Goal: Entertainment & Leisure: Consume media (video, audio)

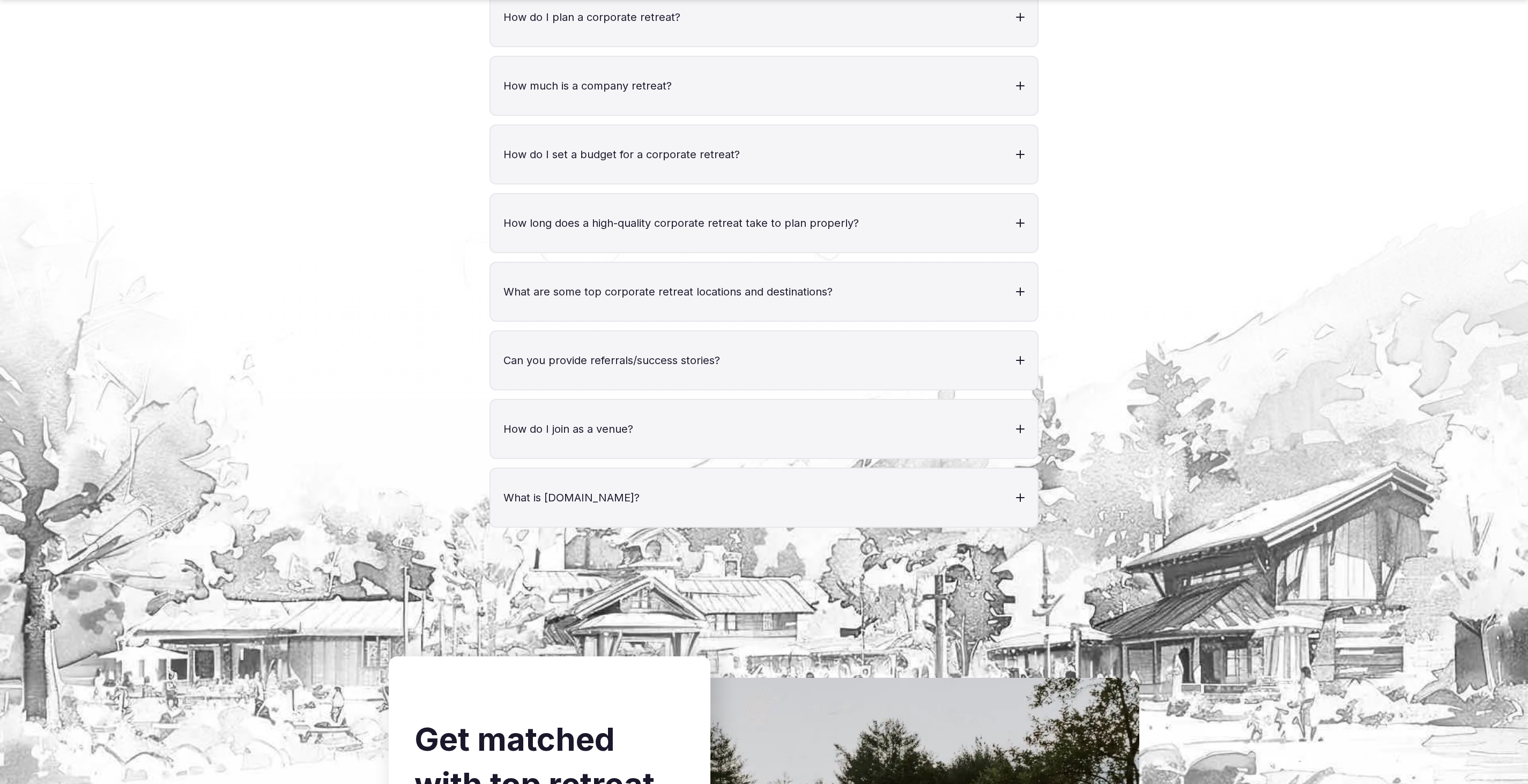
scroll to position [4127, 0]
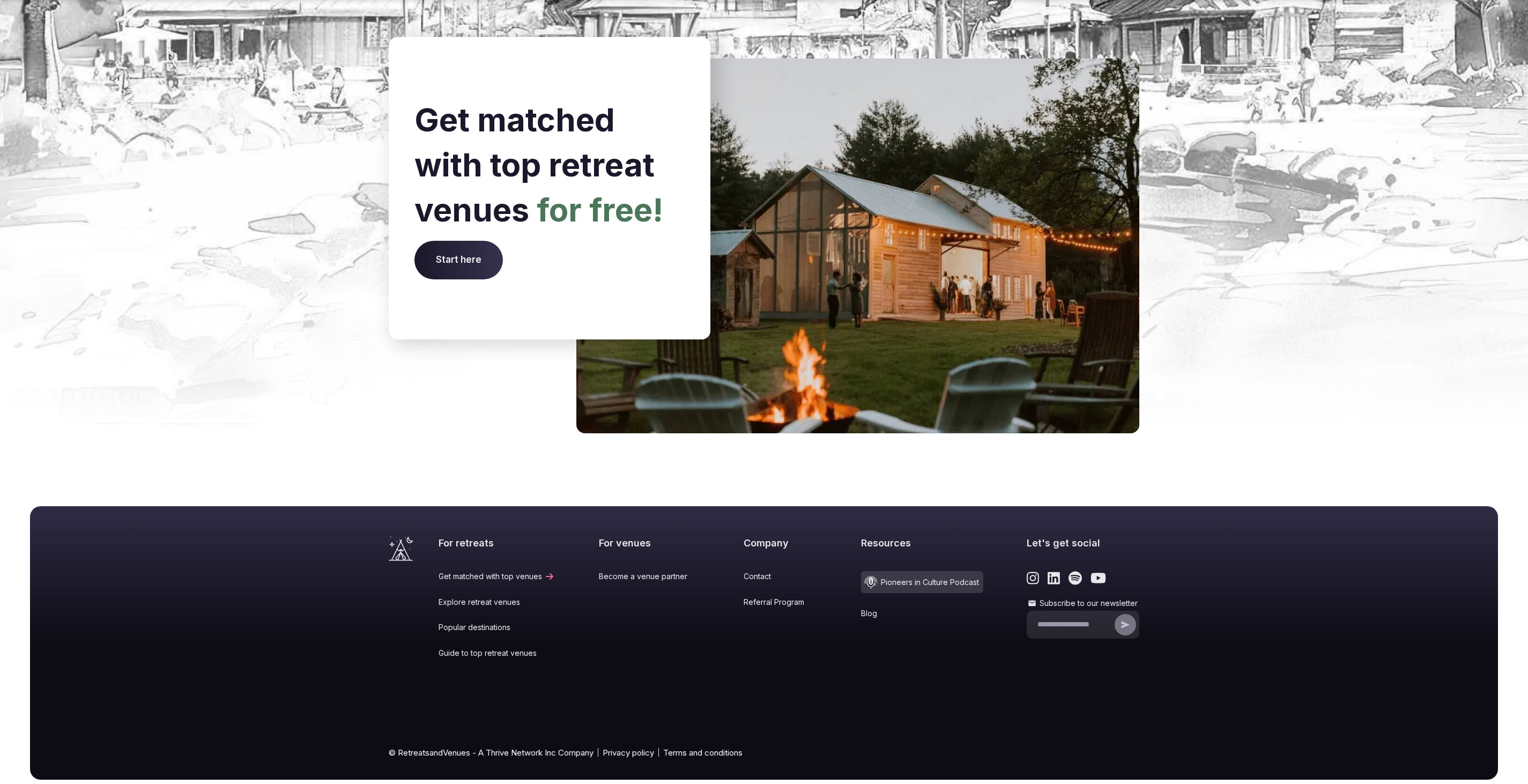
click at [890, 571] on span "Pioneers in Culture Podcast" at bounding box center [922, 581] width 122 height 22
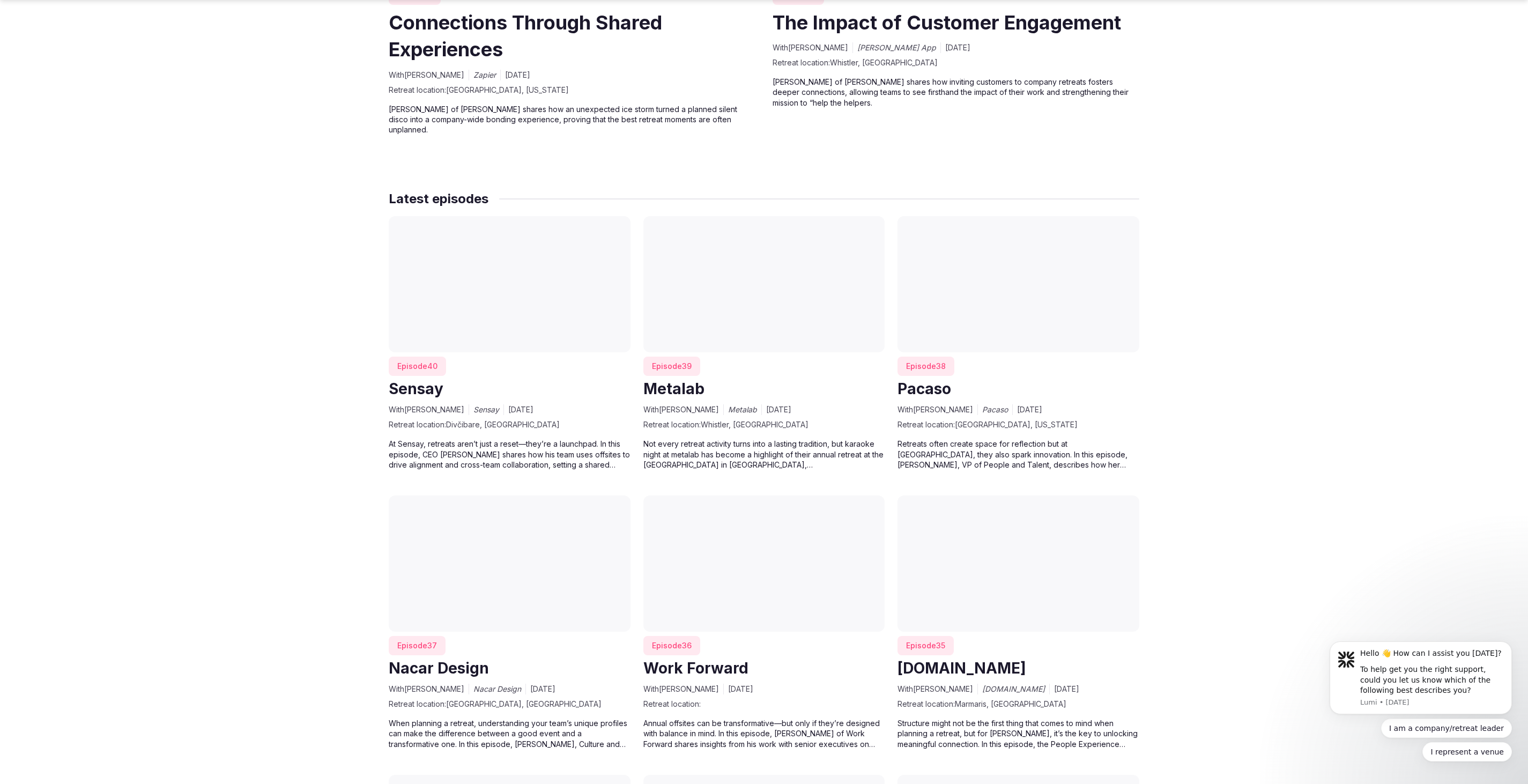
scroll to position [929, 0]
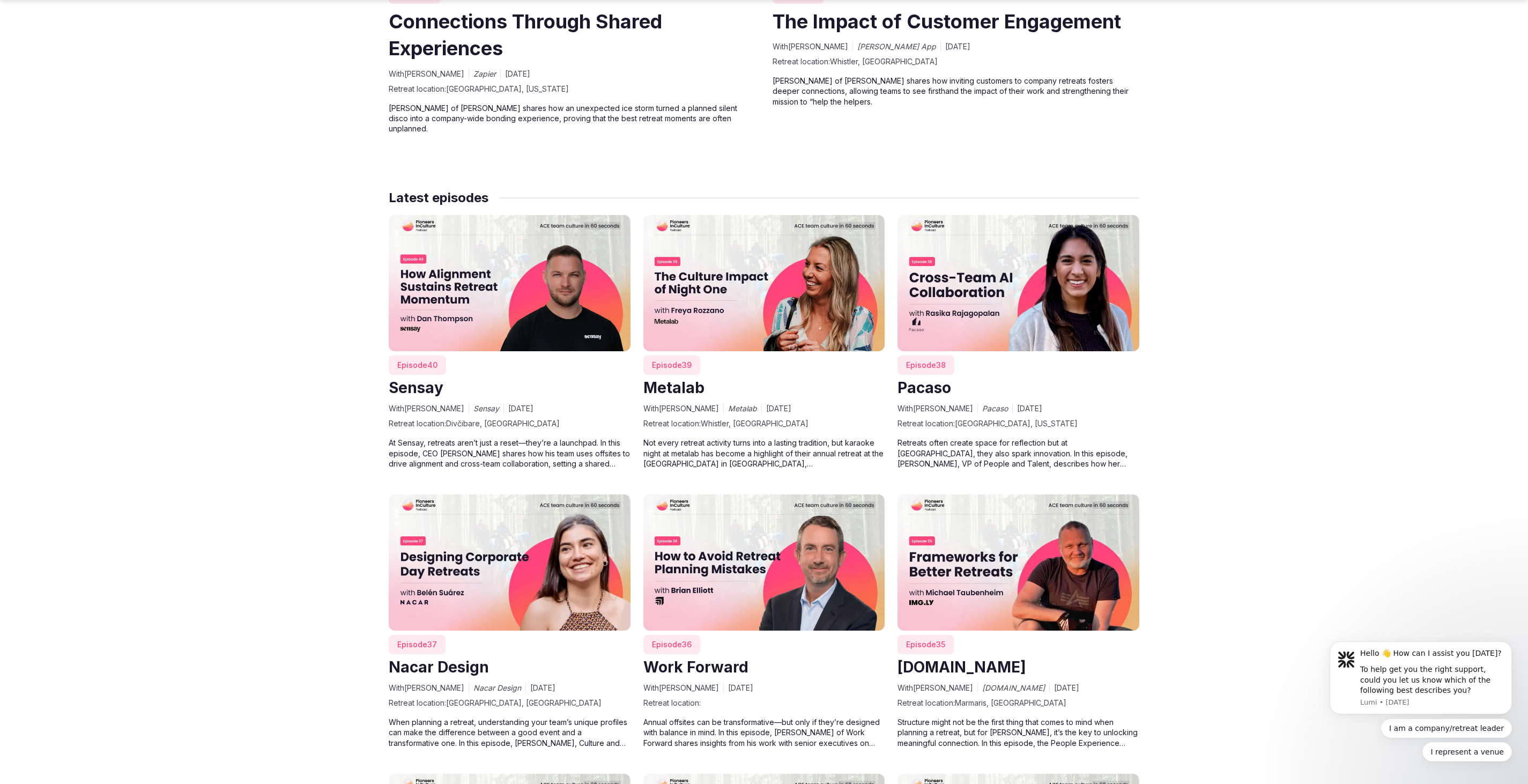
click at [462, 335] on img at bounding box center [509, 282] width 242 height 136
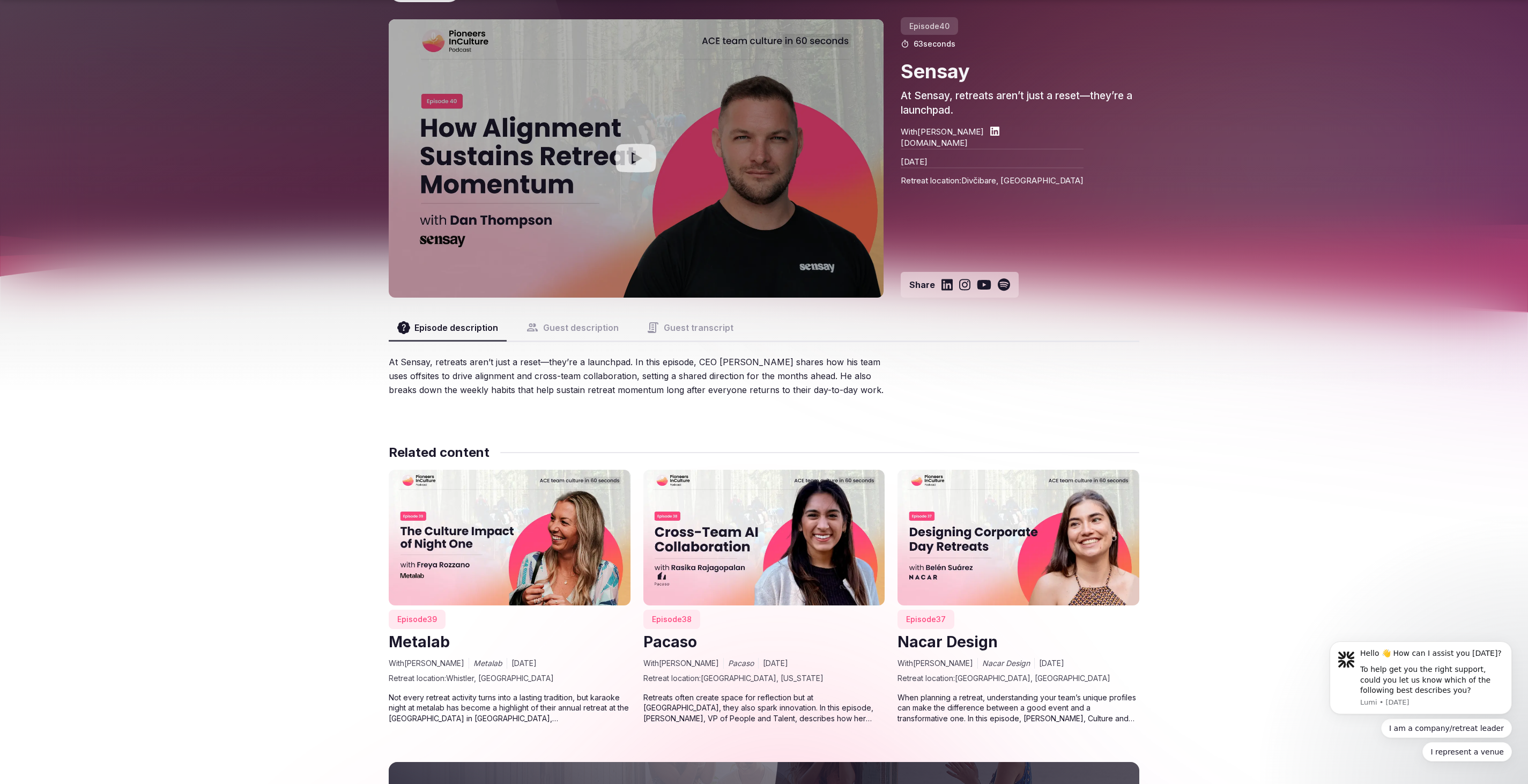
scroll to position [72, 0]
click at [559, 325] on button "Guest description" at bounding box center [572, 326] width 110 height 25
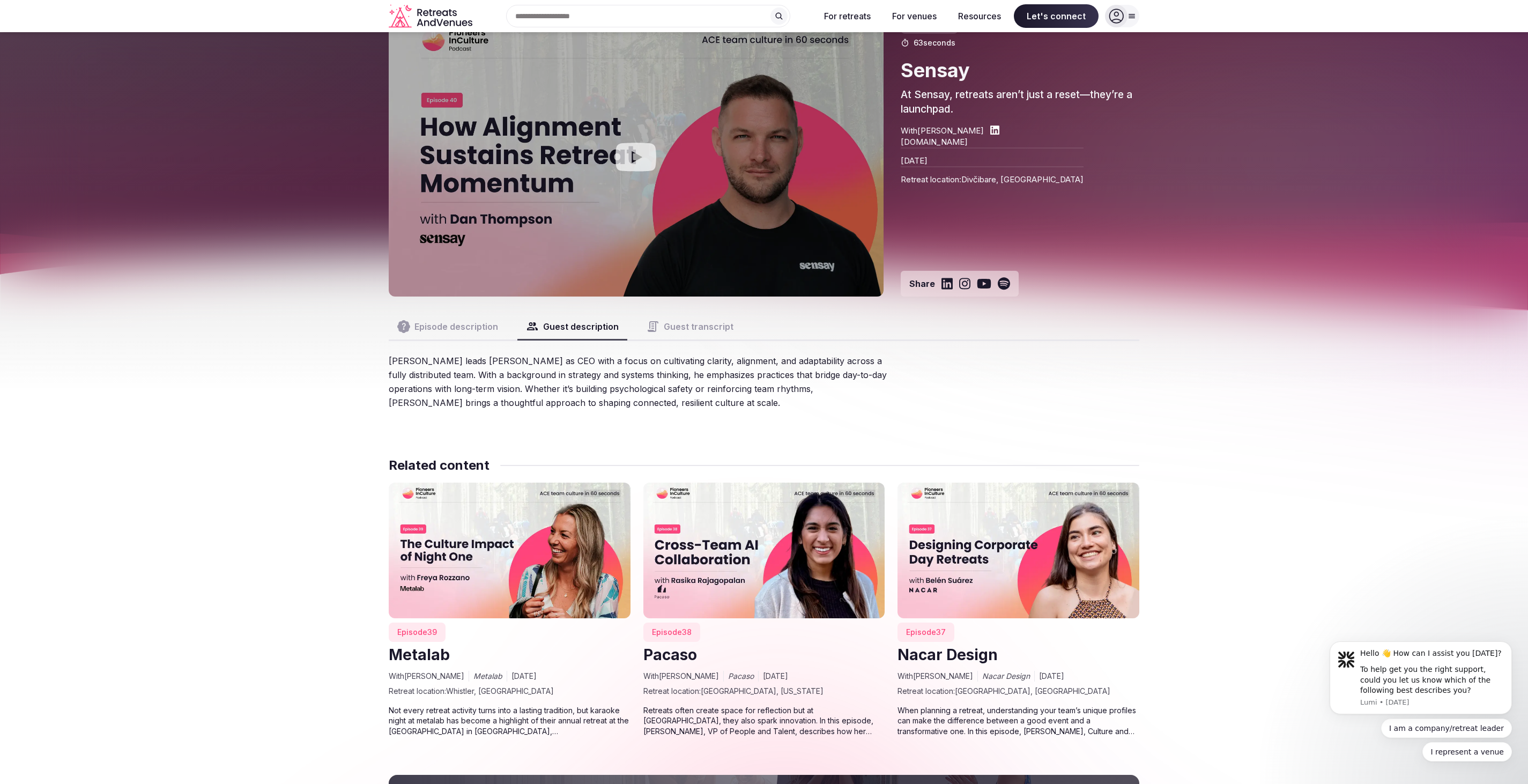
scroll to position [71, 0]
click at [683, 327] on button "Guest transcript" at bounding box center [690, 327] width 104 height 25
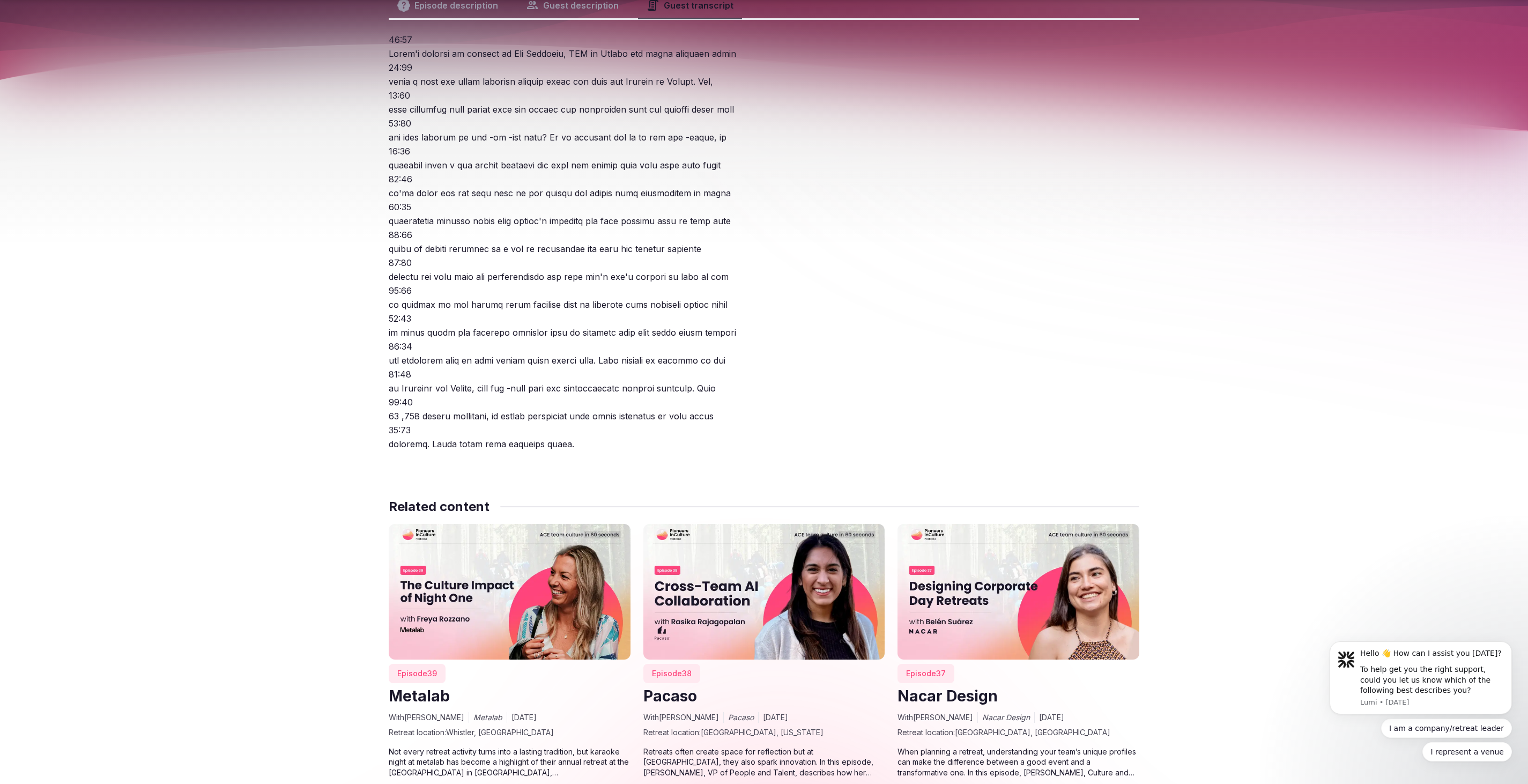
scroll to position [316, 0]
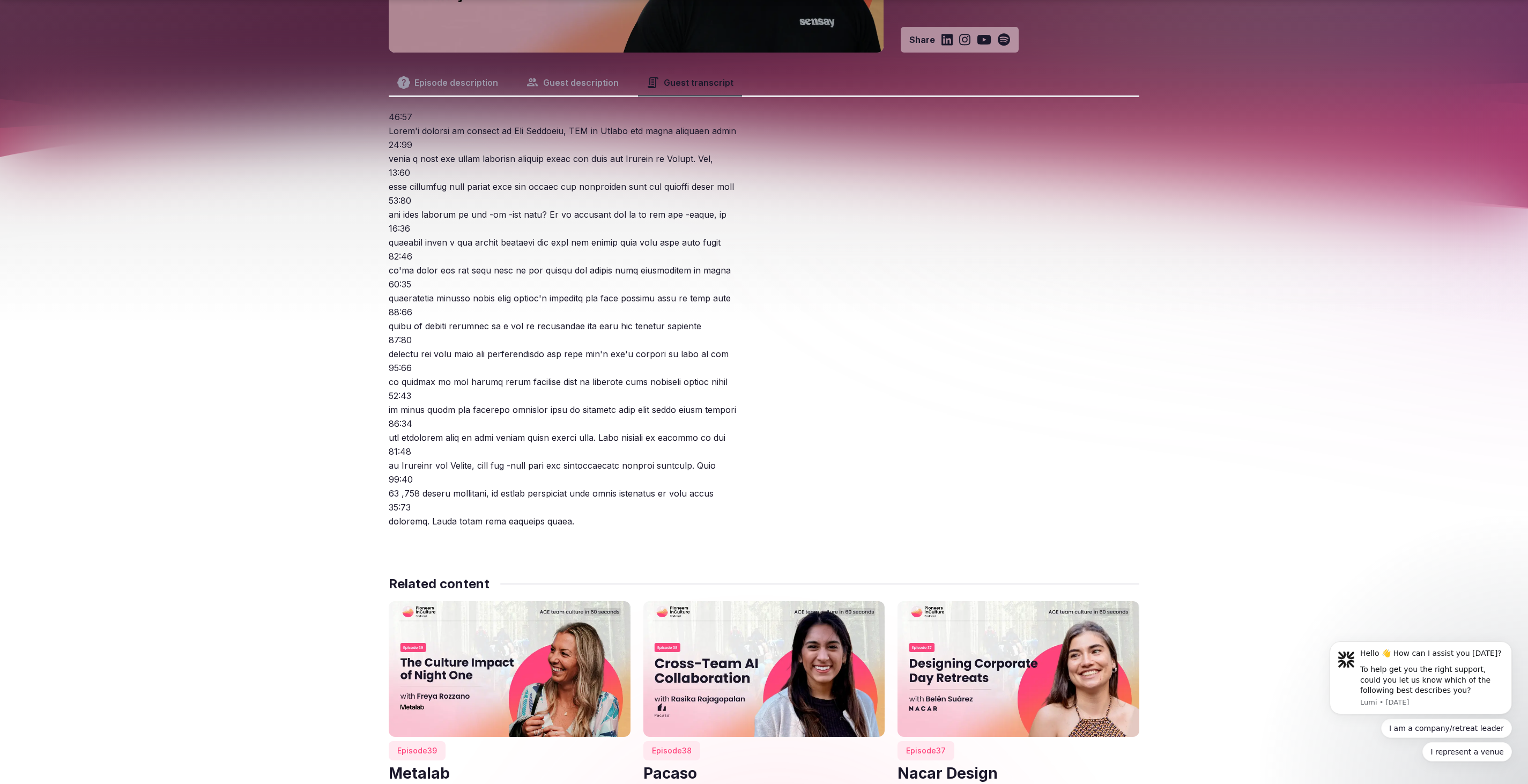
click at [560, 84] on button "Guest description" at bounding box center [572, 82] width 110 height 25
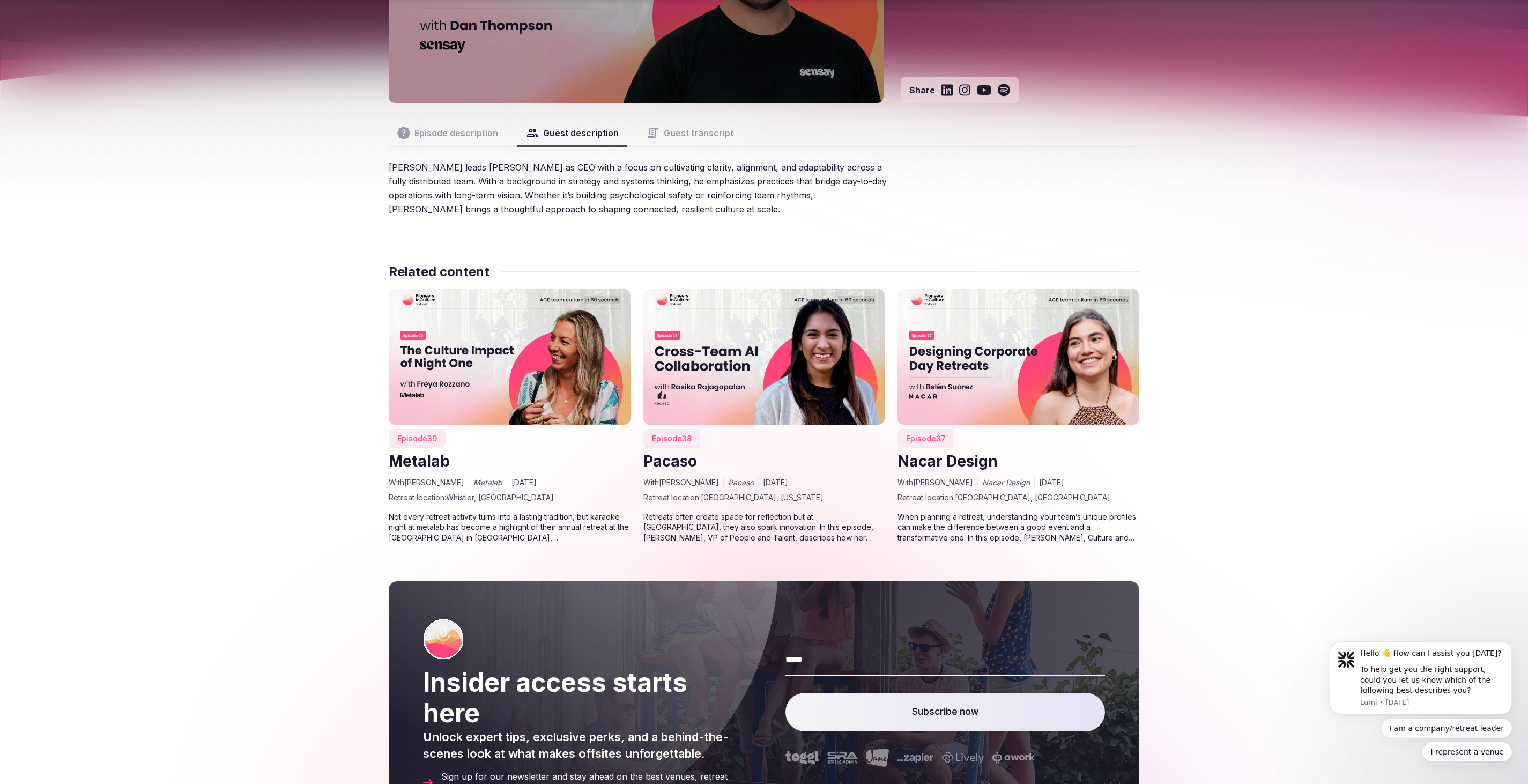
scroll to position [242, 0]
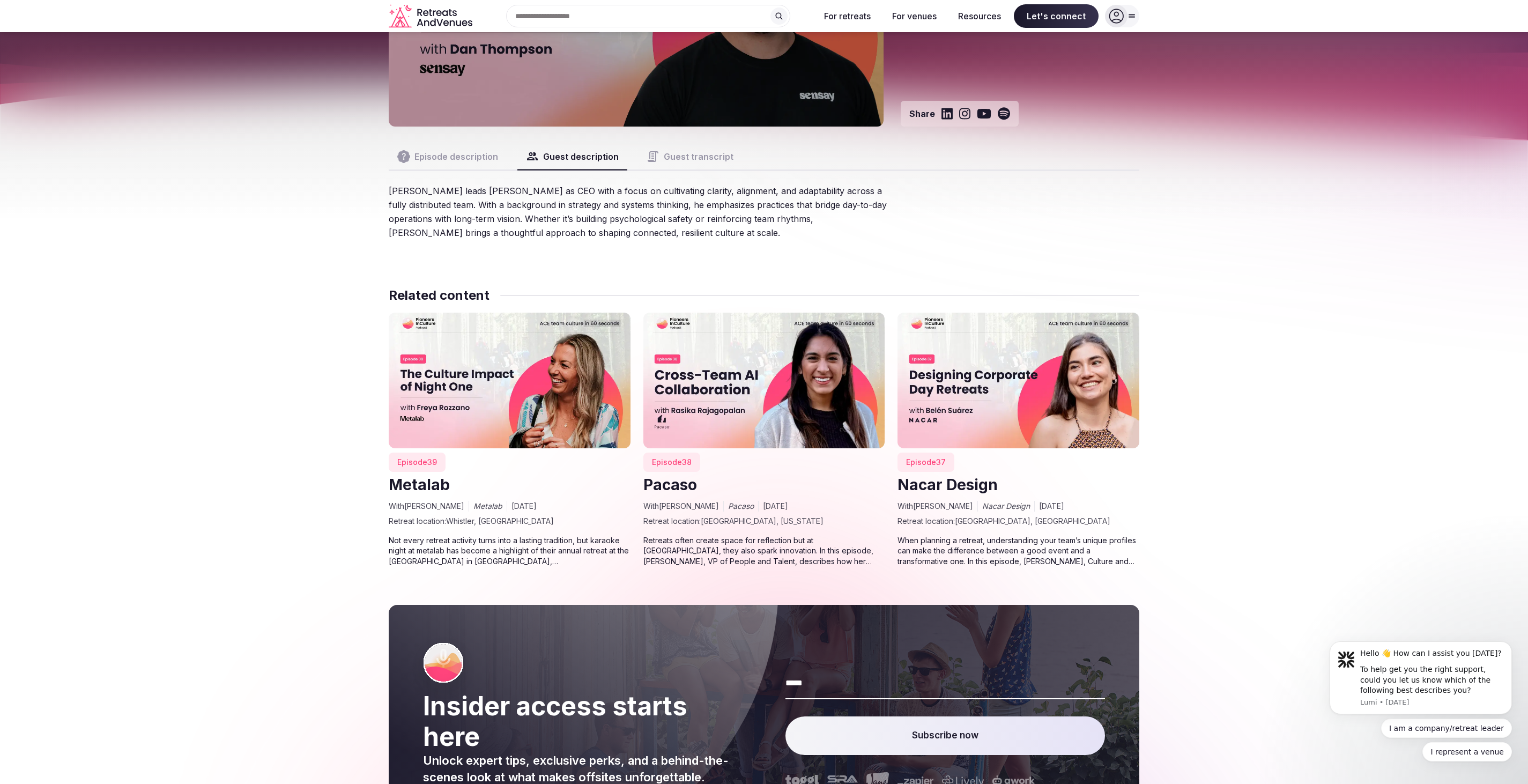
click at [434, 144] on button "Episode description" at bounding box center [447, 156] width 118 height 25
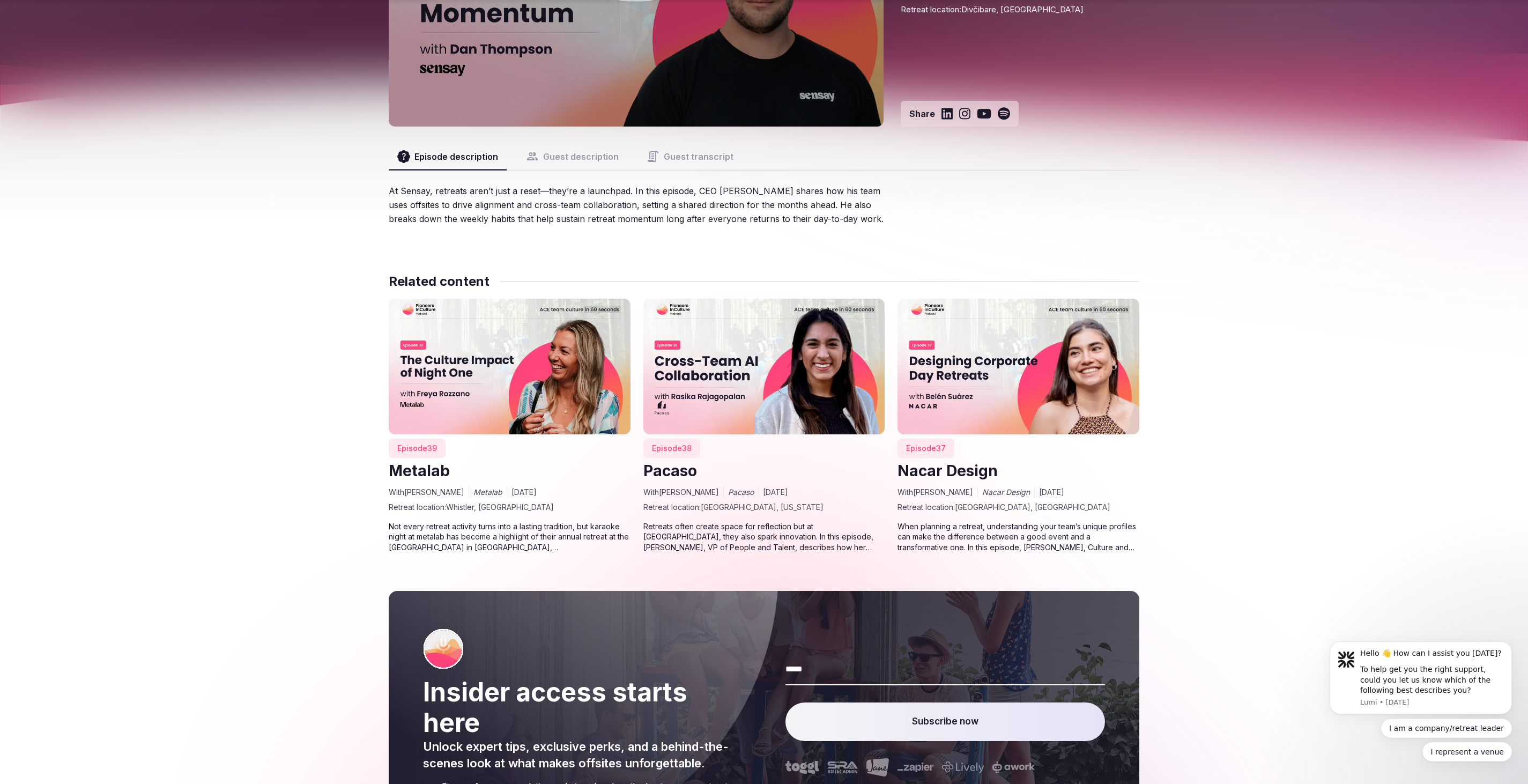
scroll to position [242, 0]
click at [561, 156] on button "Guest description" at bounding box center [572, 155] width 110 height 25
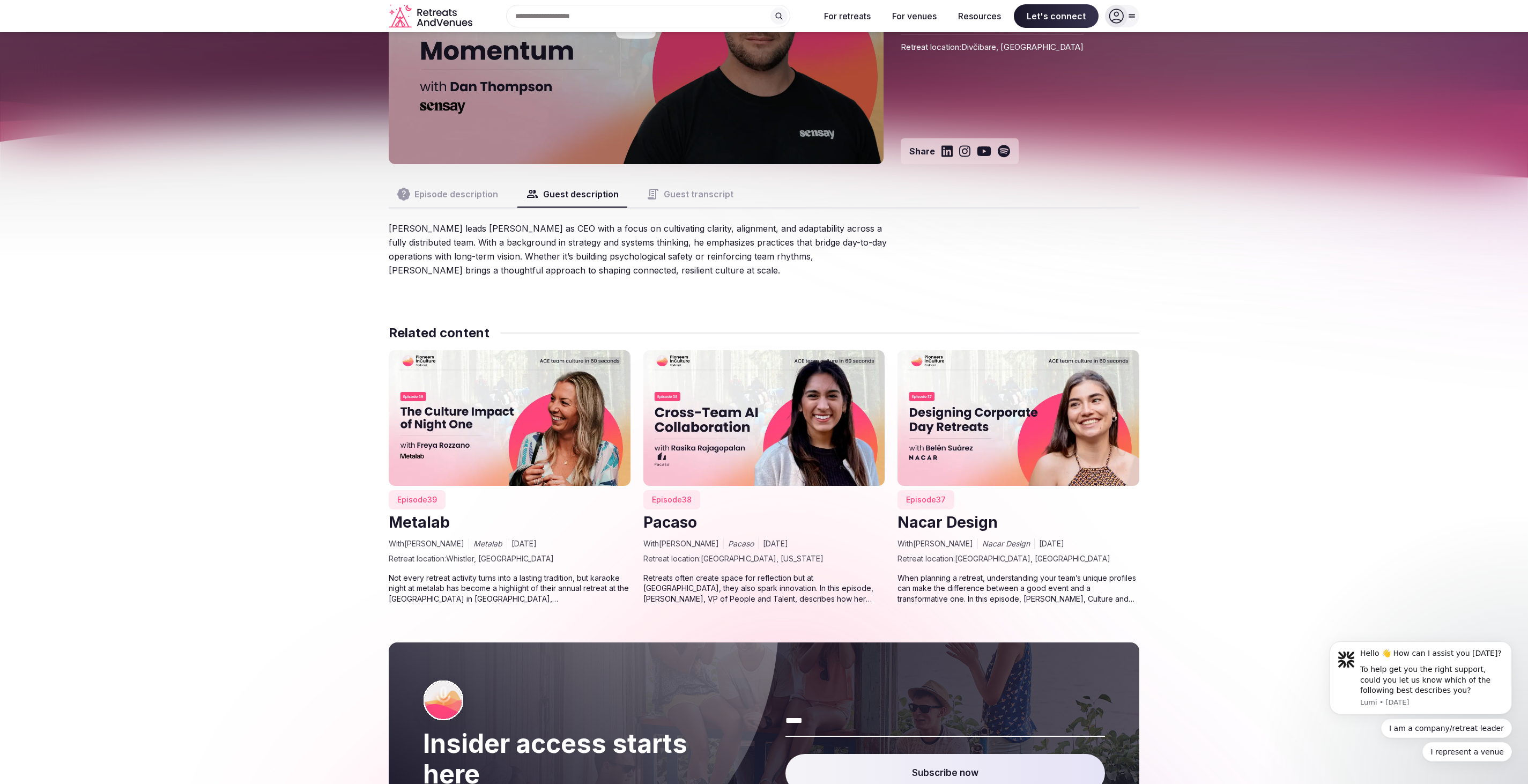
scroll to position [202, 0]
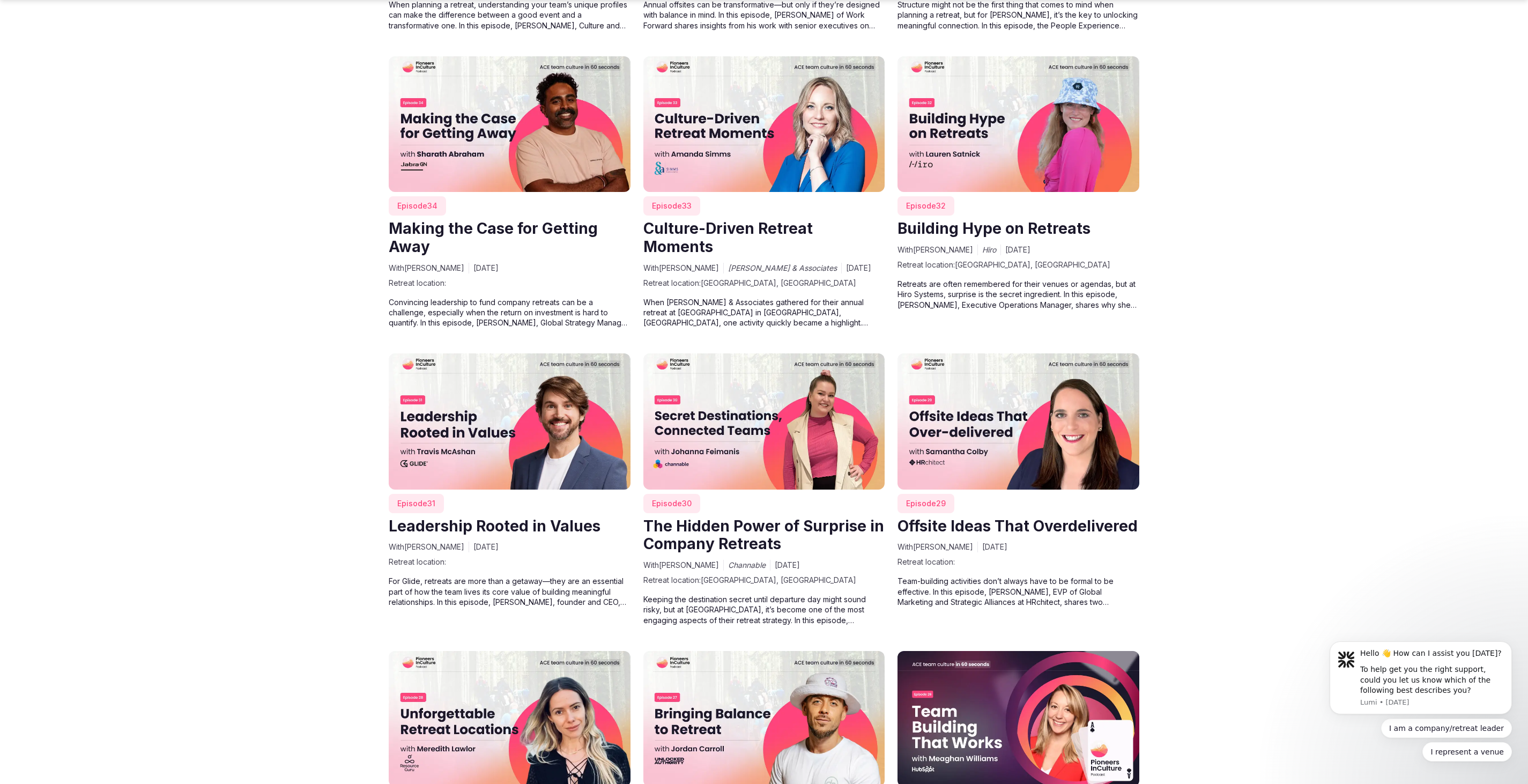
scroll to position [1654, 0]
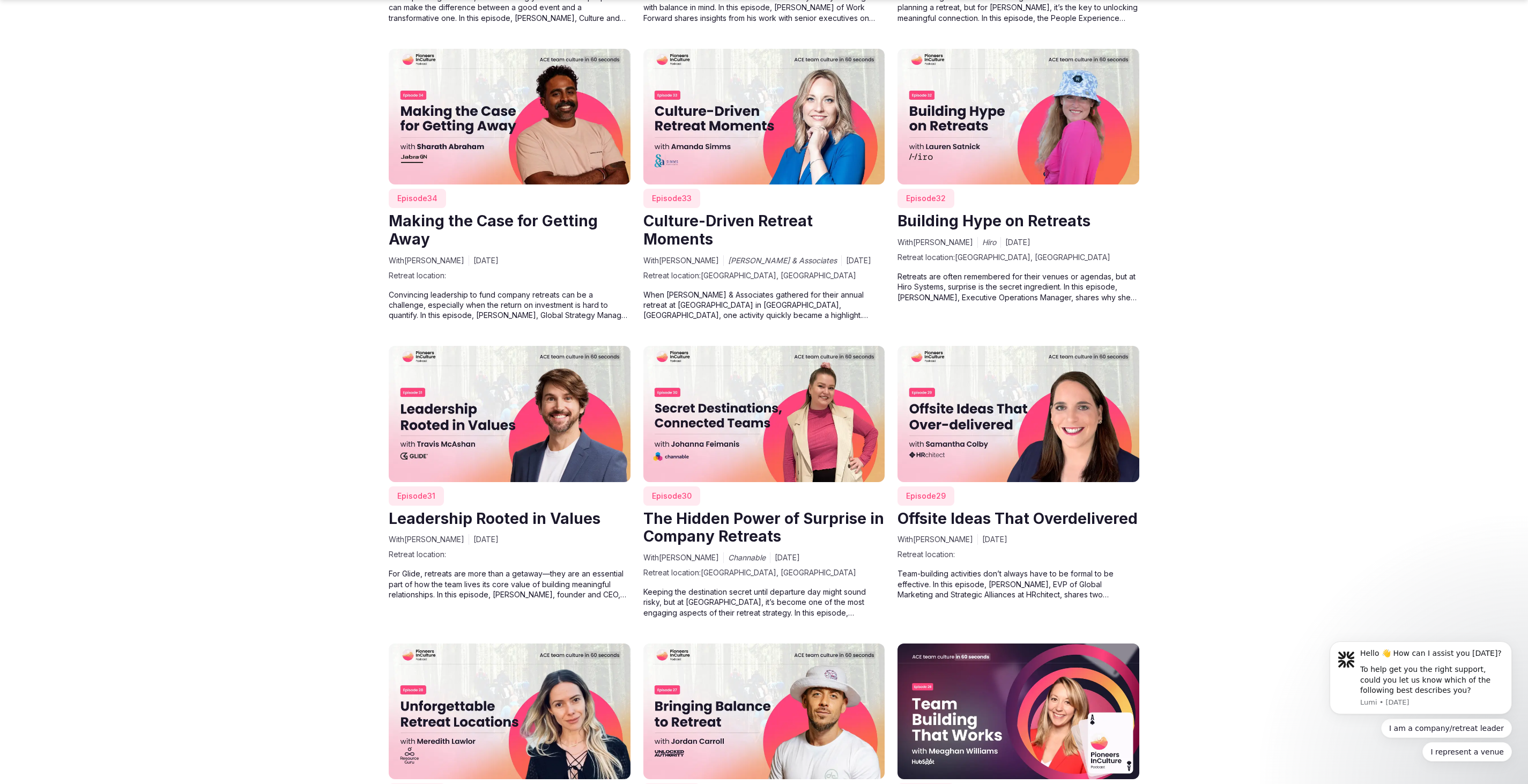
click at [519, 152] on img at bounding box center [509, 116] width 242 height 136
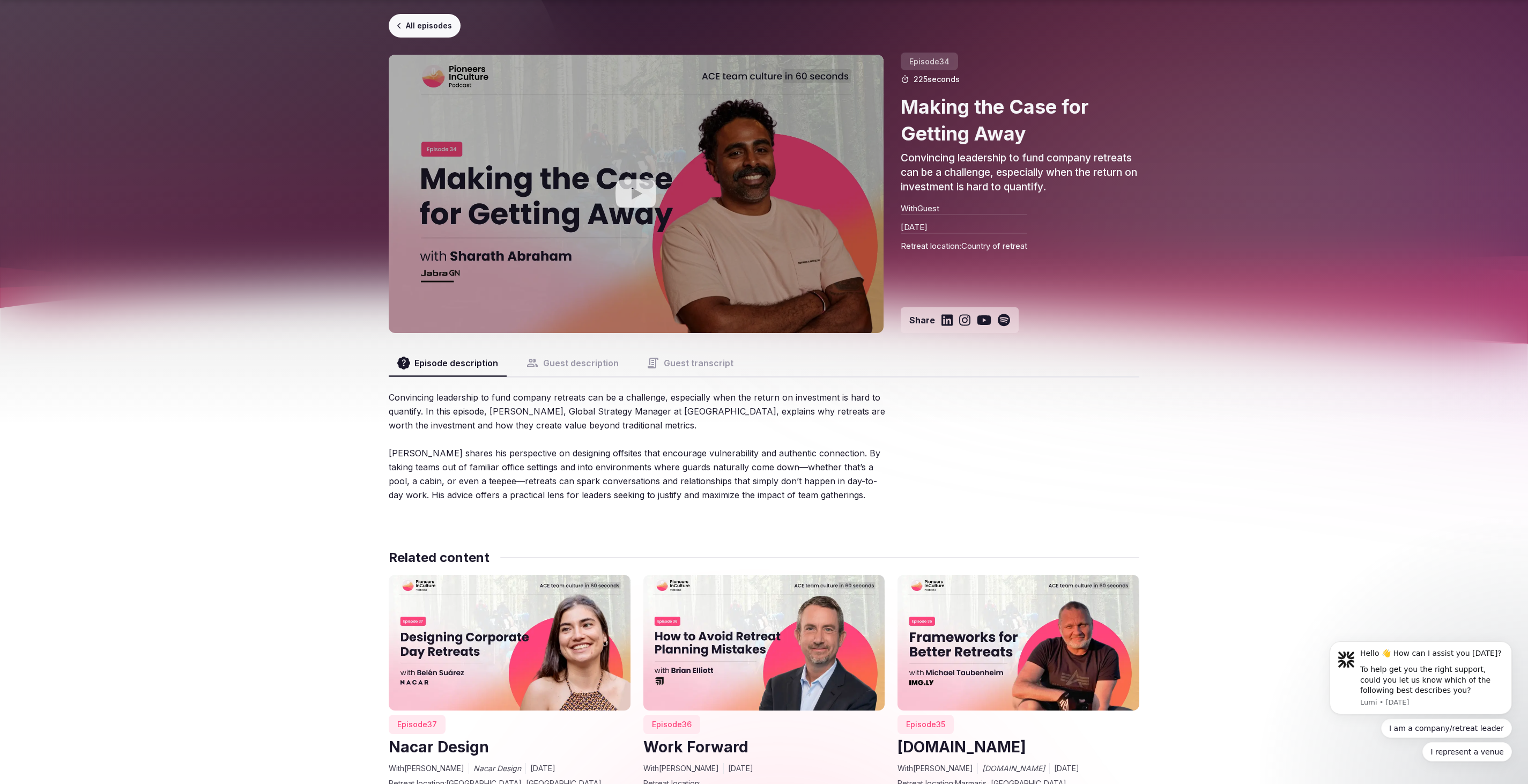
click at [577, 364] on button "Guest description" at bounding box center [572, 362] width 110 height 25
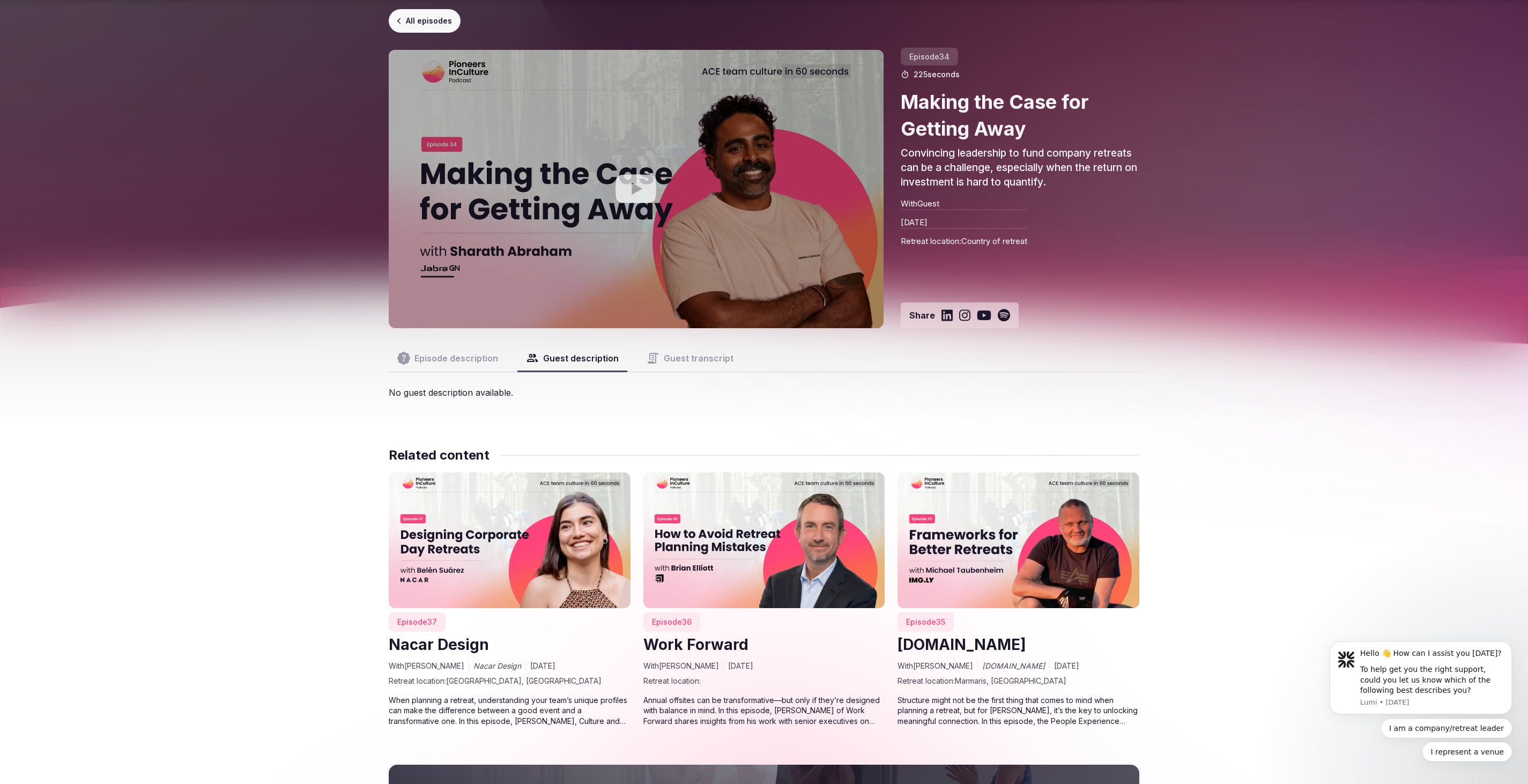
click at [466, 351] on button "Episode description" at bounding box center [447, 358] width 118 height 25
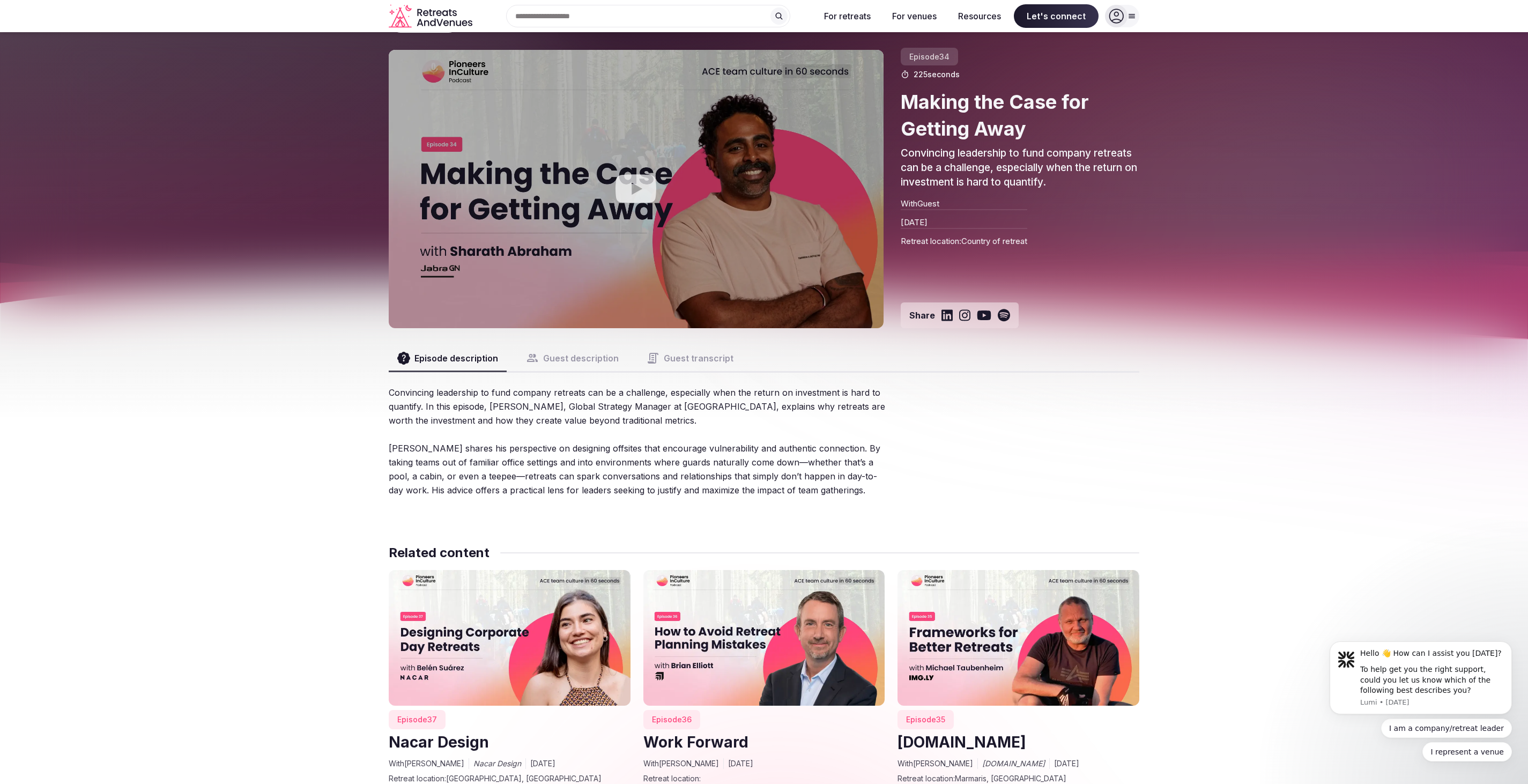
scroll to position [36, 0]
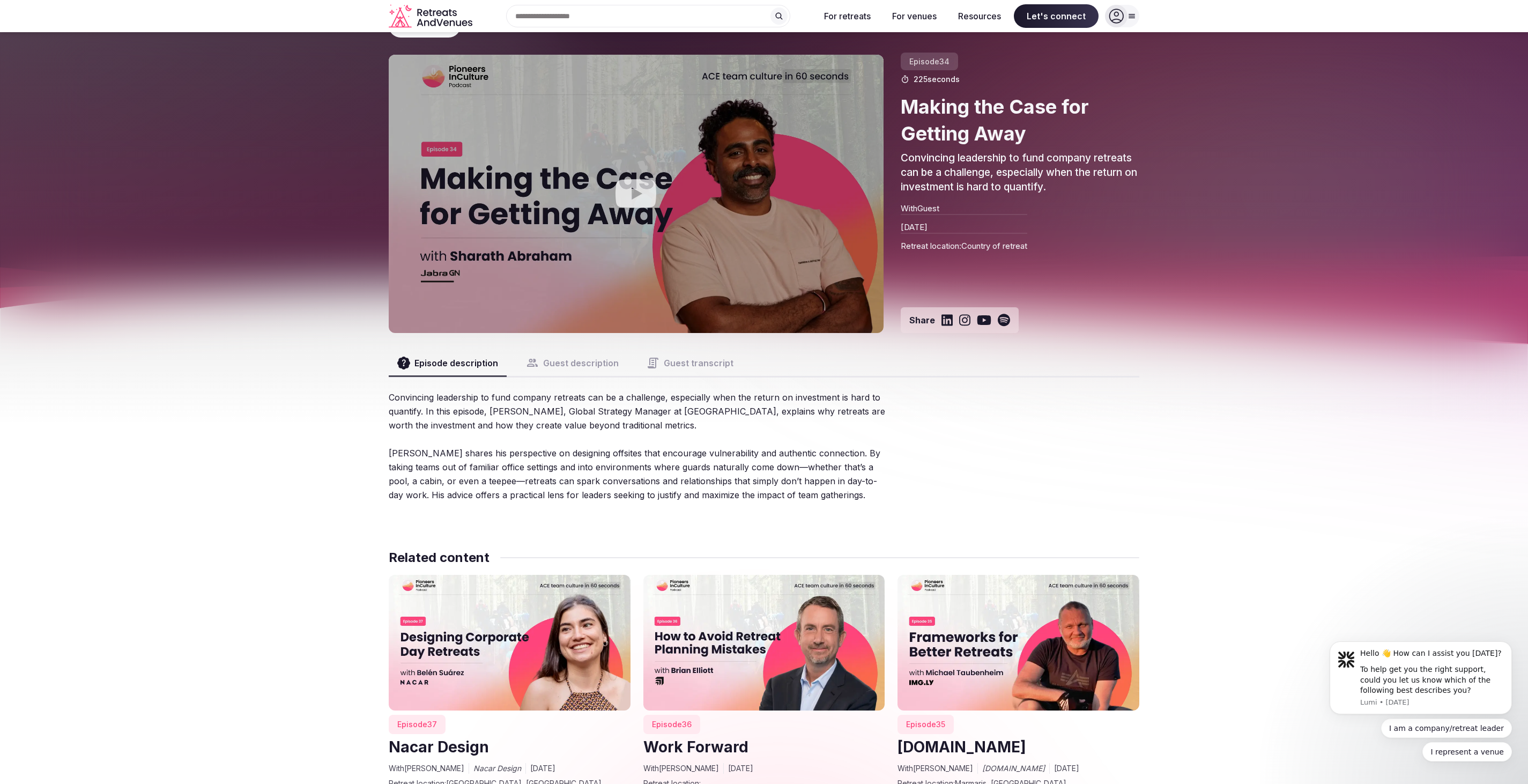
click at [549, 362] on button "Guest description" at bounding box center [572, 362] width 110 height 25
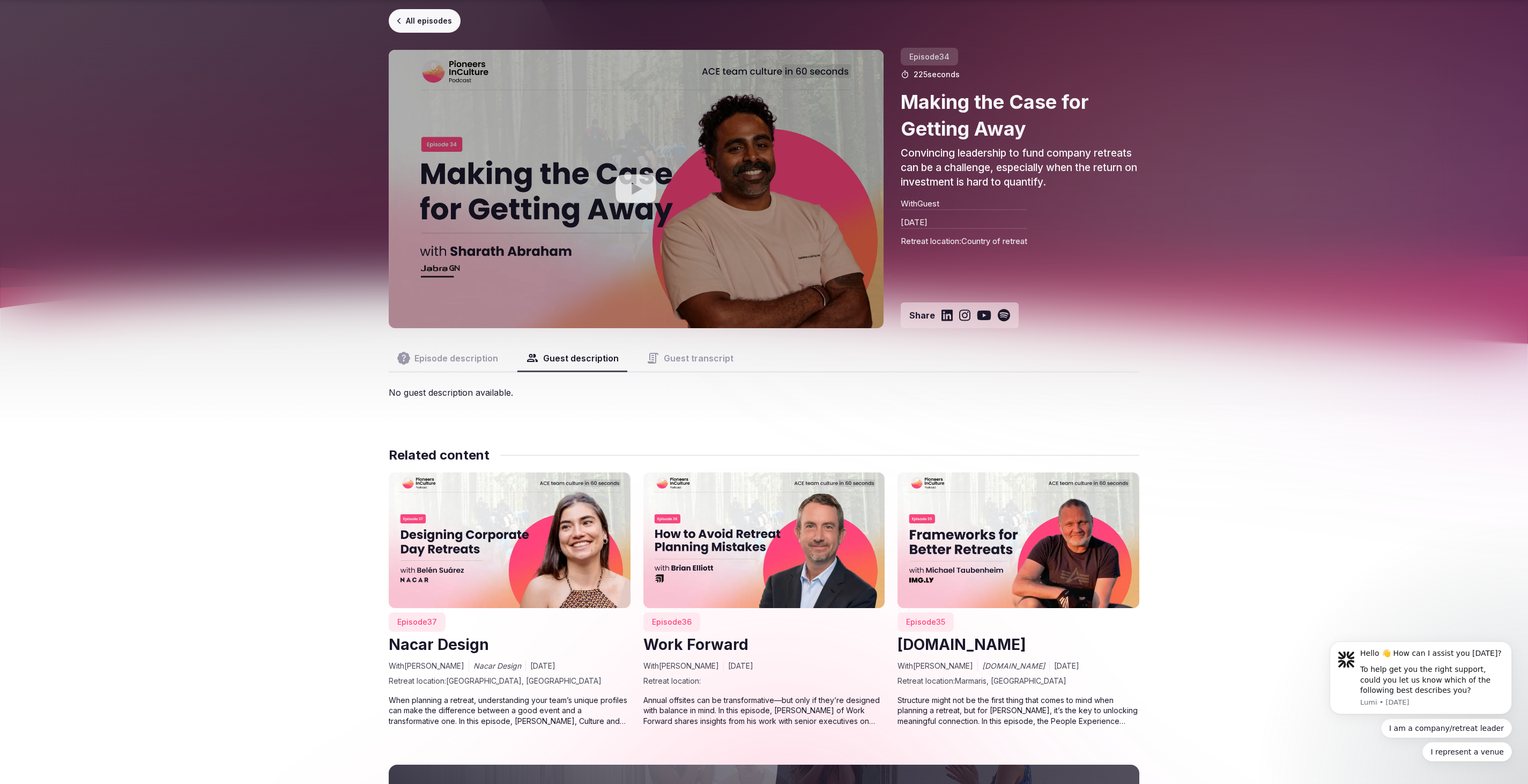
click at [451, 361] on button "Episode description" at bounding box center [447, 358] width 118 height 25
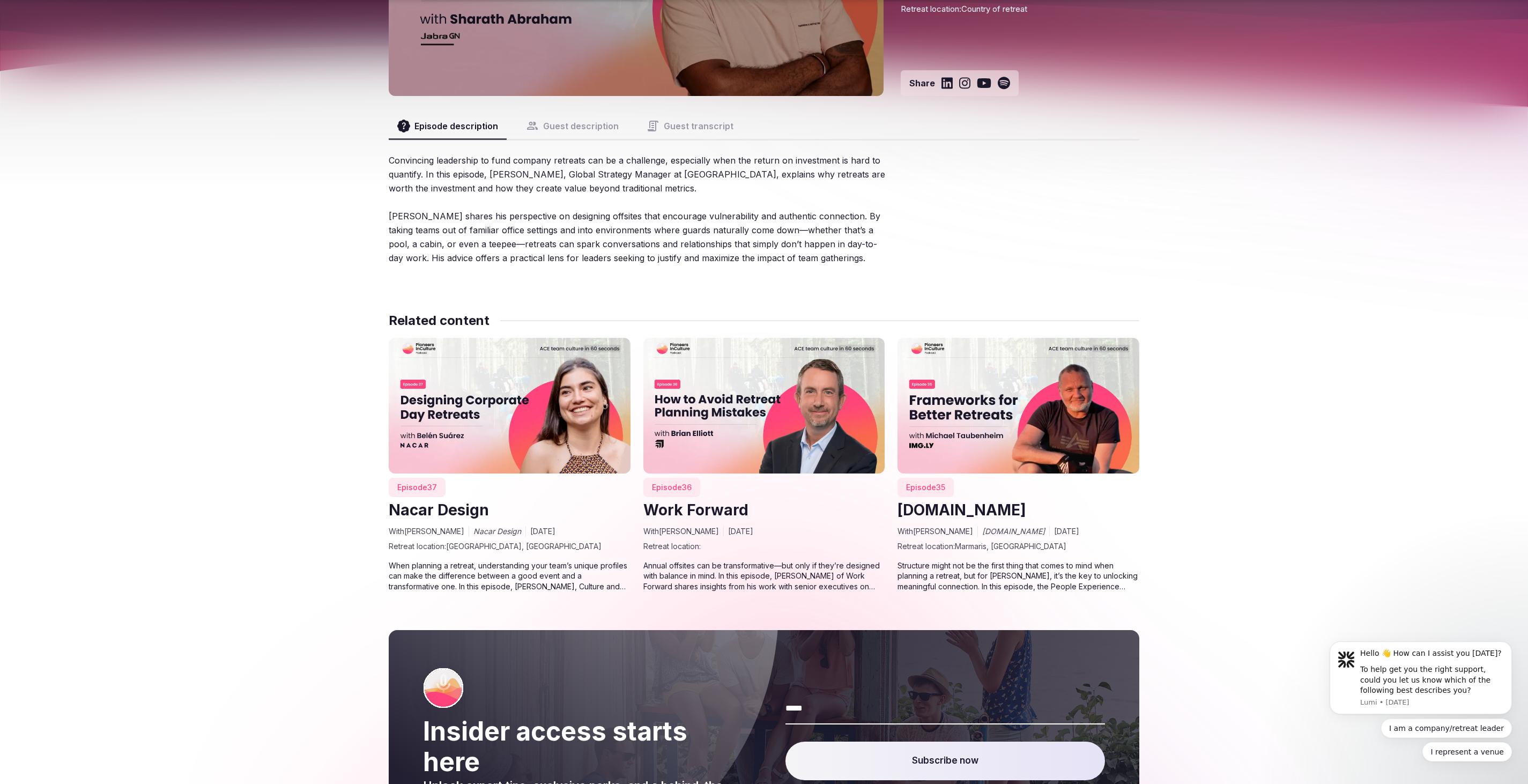
scroll to position [274, 0]
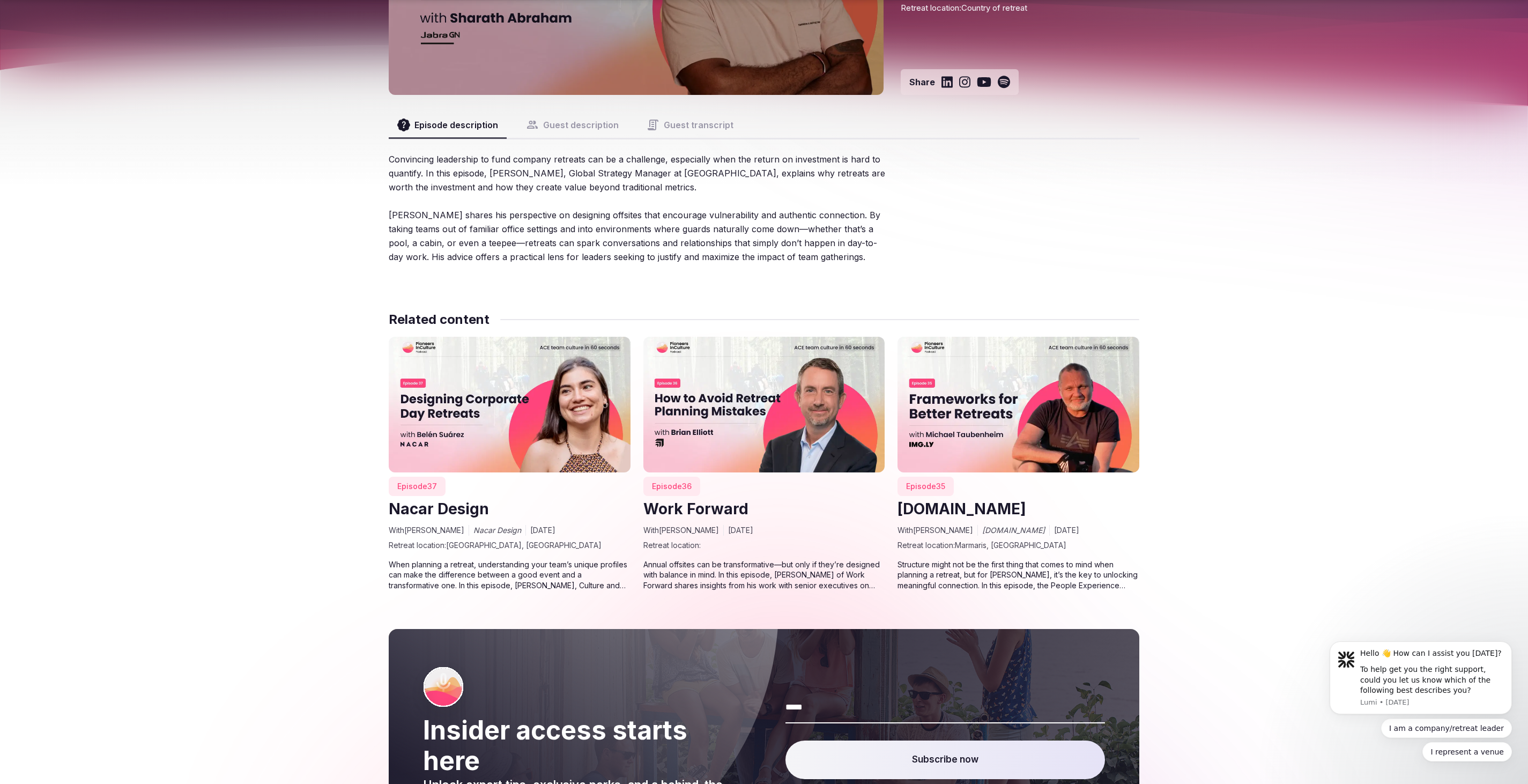
click at [521, 470] on img at bounding box center [509, 404] width 242 height 136
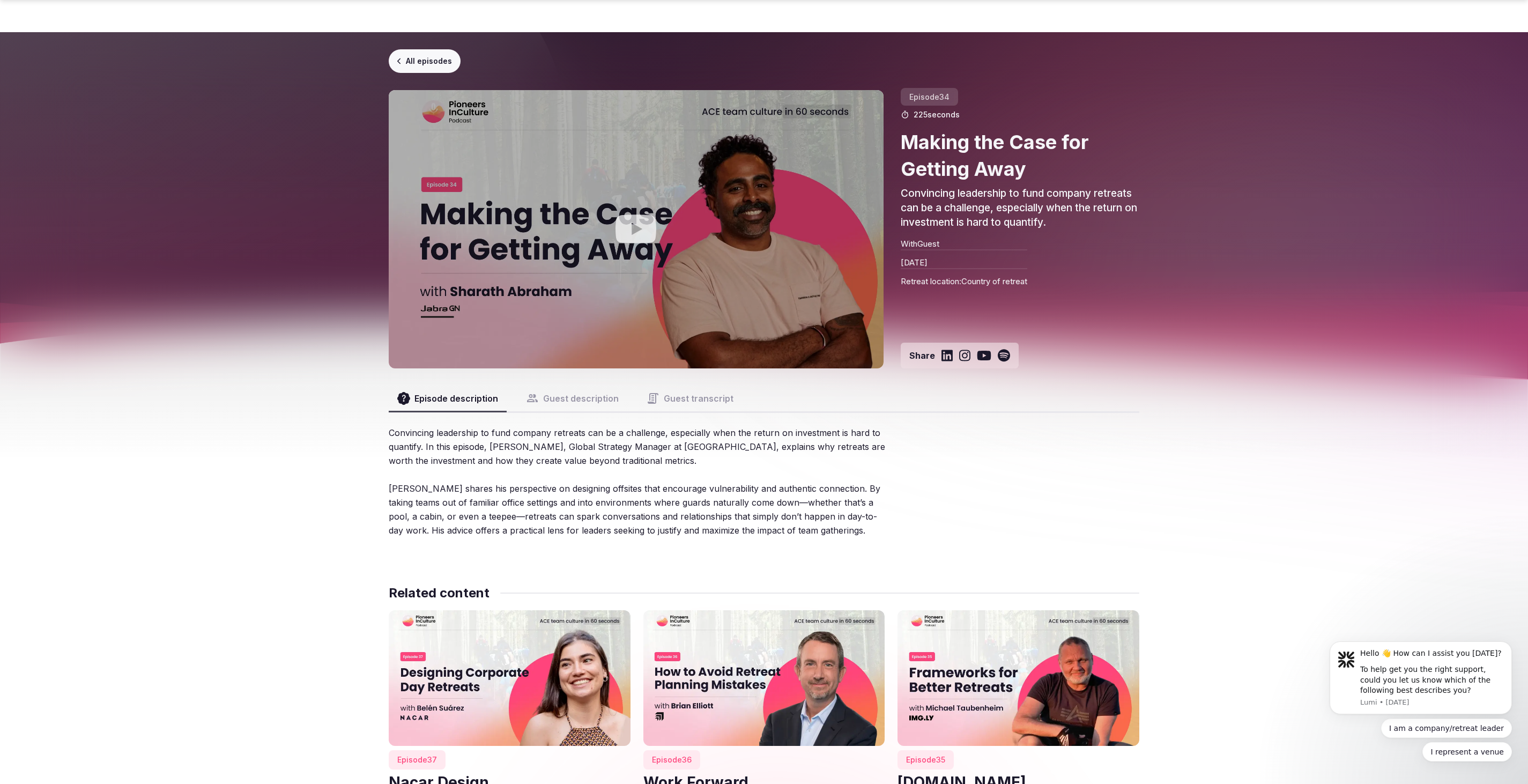
scroll to position [274, 0]
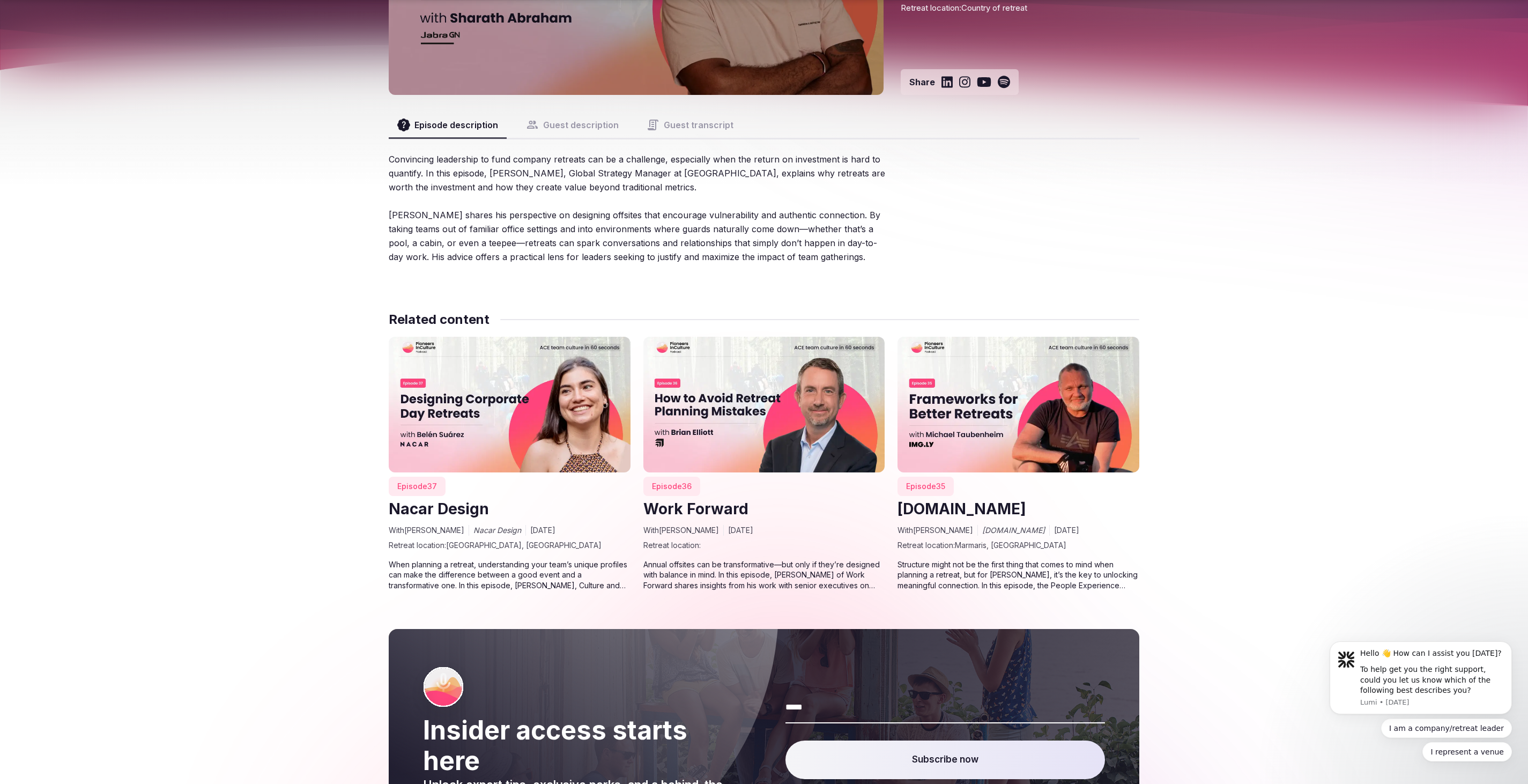
click at [935, 418] on img at bounding box center [1018, 404] width 242 height 136
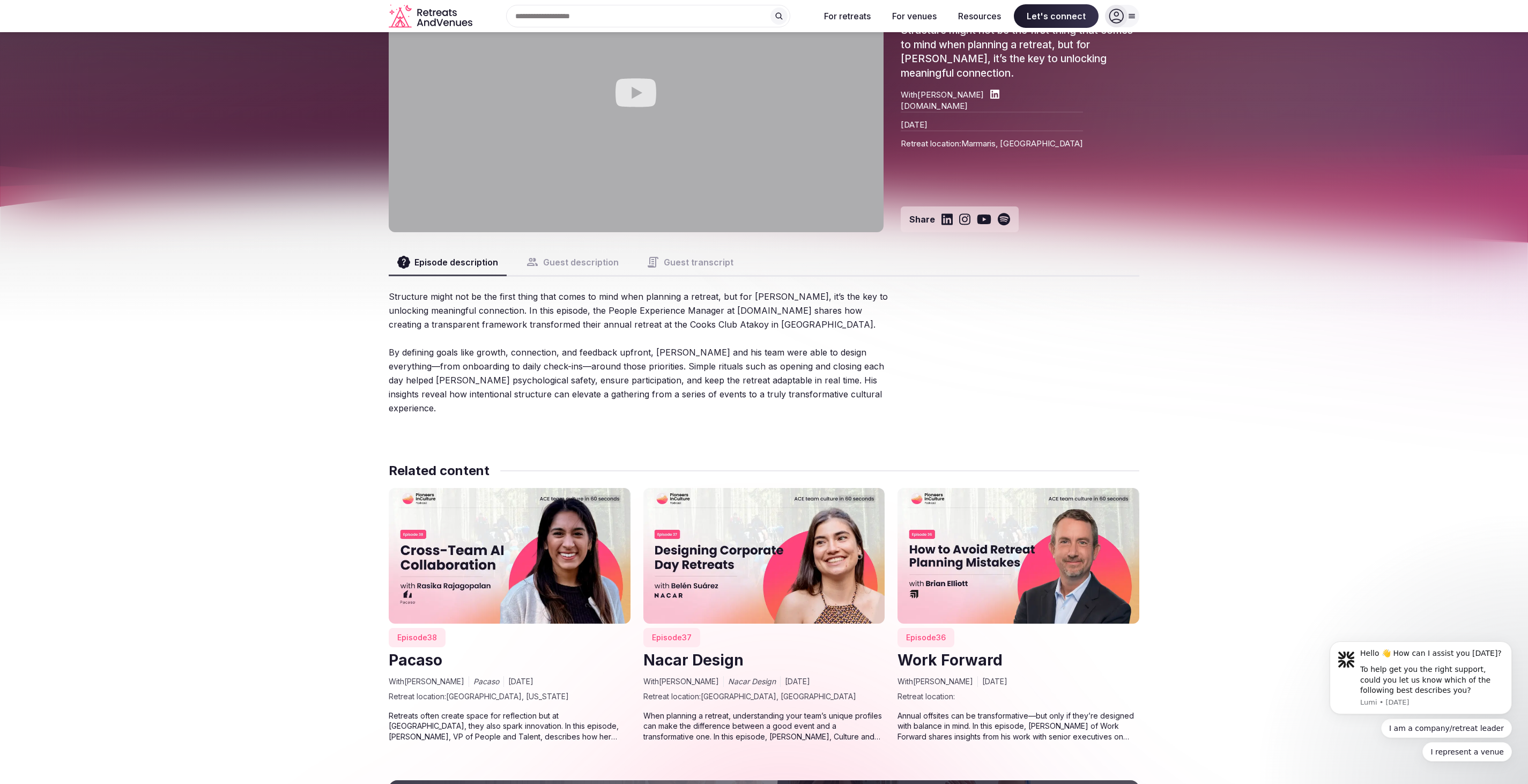
scroll to position [134, 0]
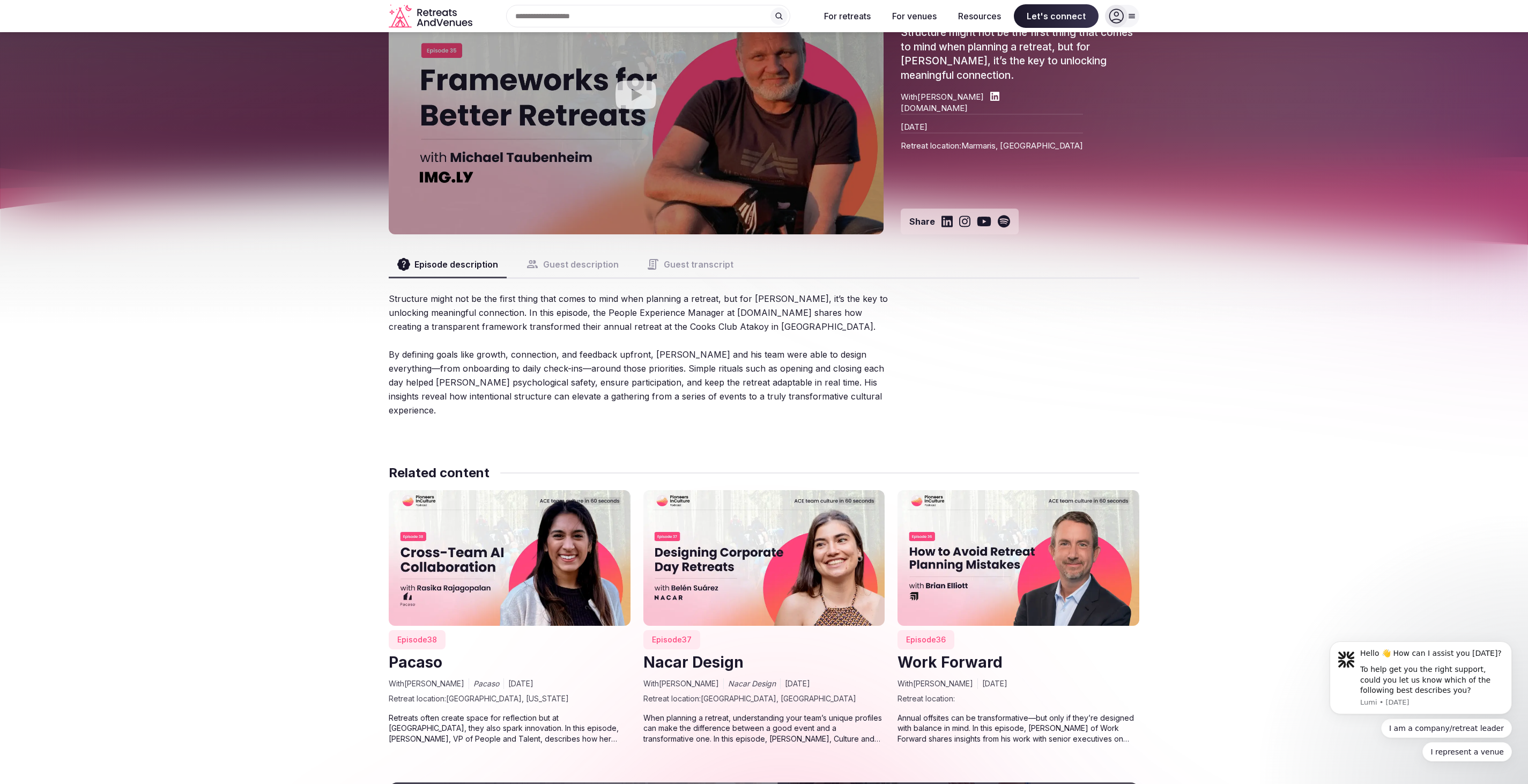
click at [583, 264] on button "Guest description" at bounding box center [572, 264] width 110 height 25
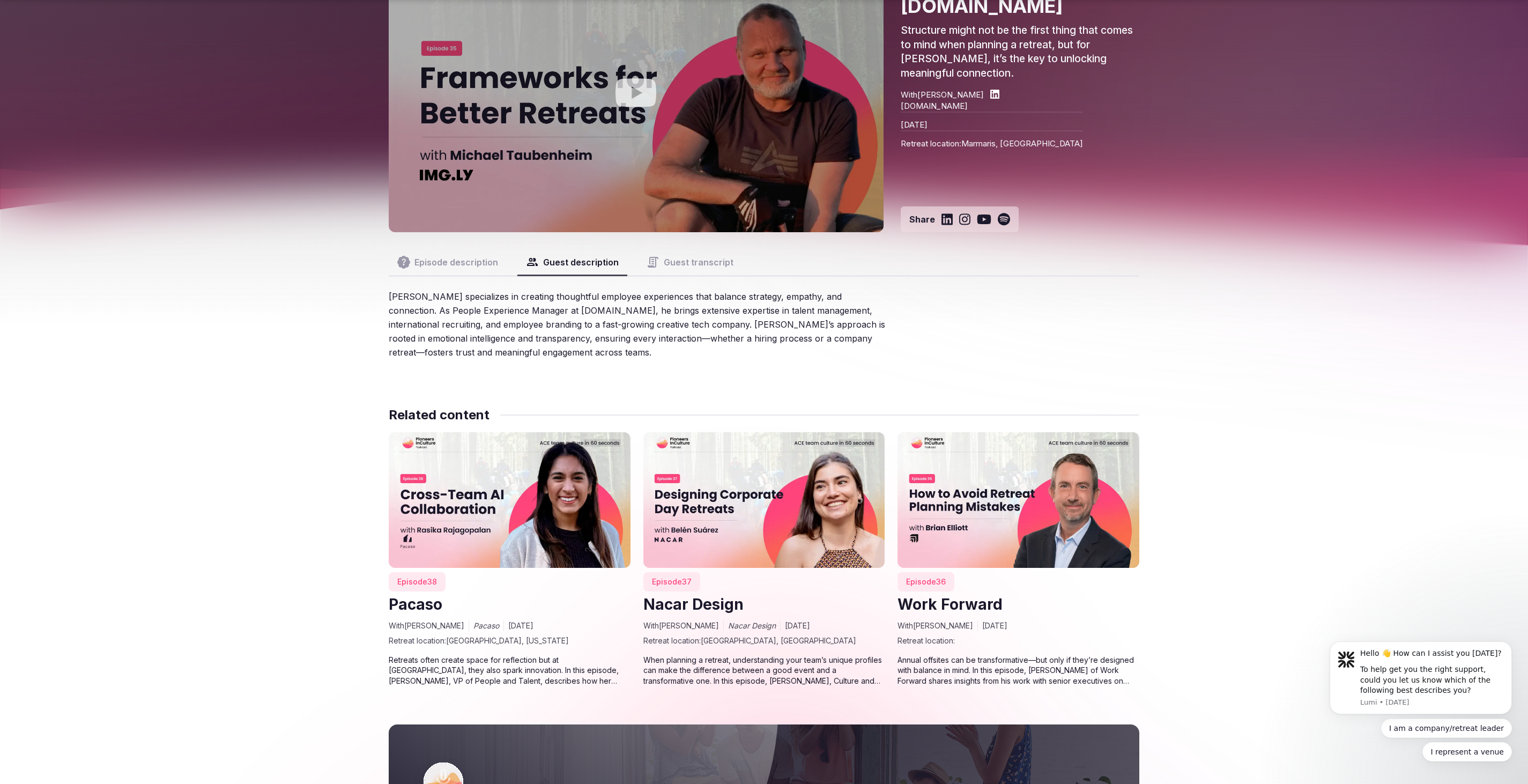
click at [704, 257] on button "Guest transcript" at bounding box center [690, 261] width 104 height 25
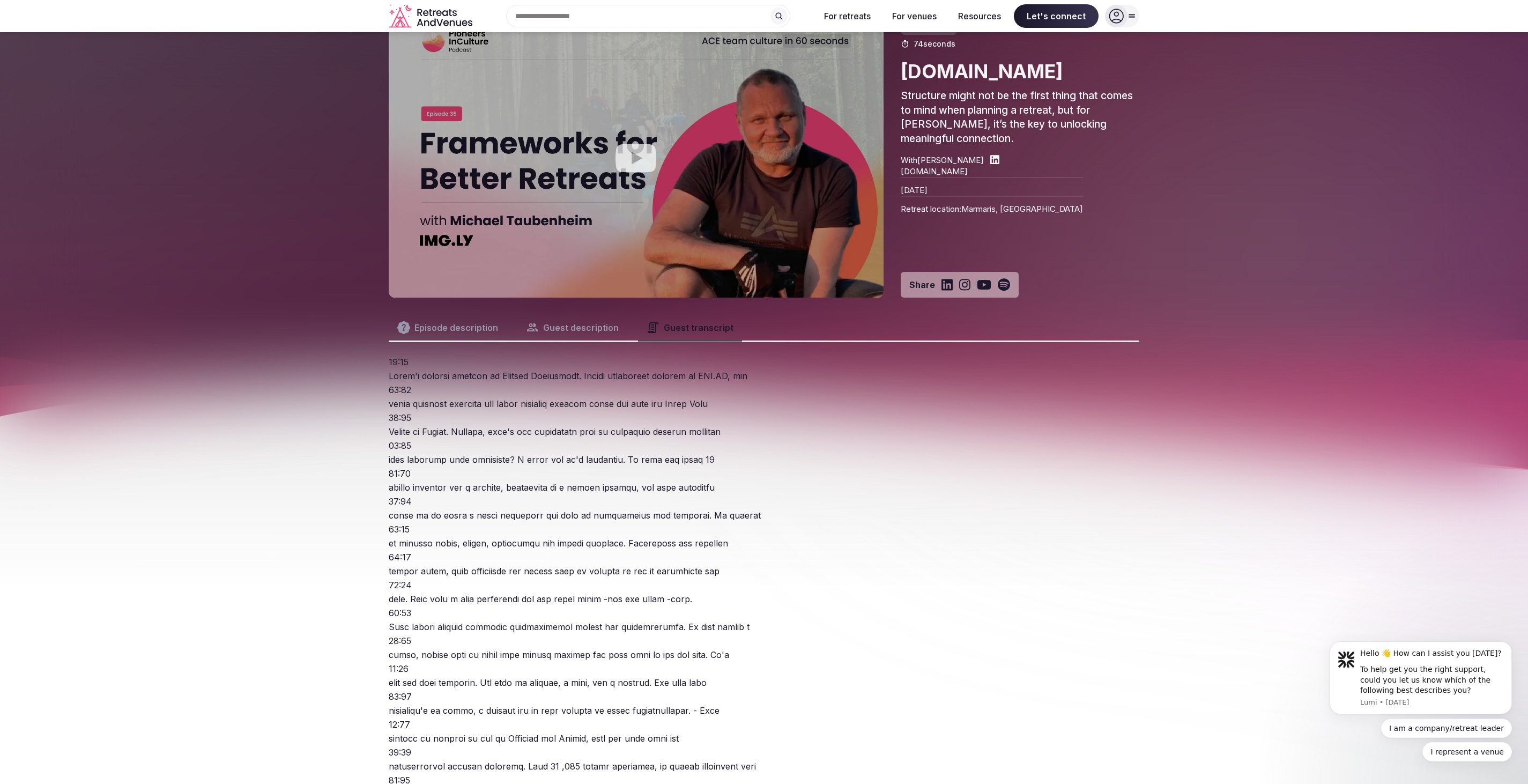
scroll to position [63, 0]
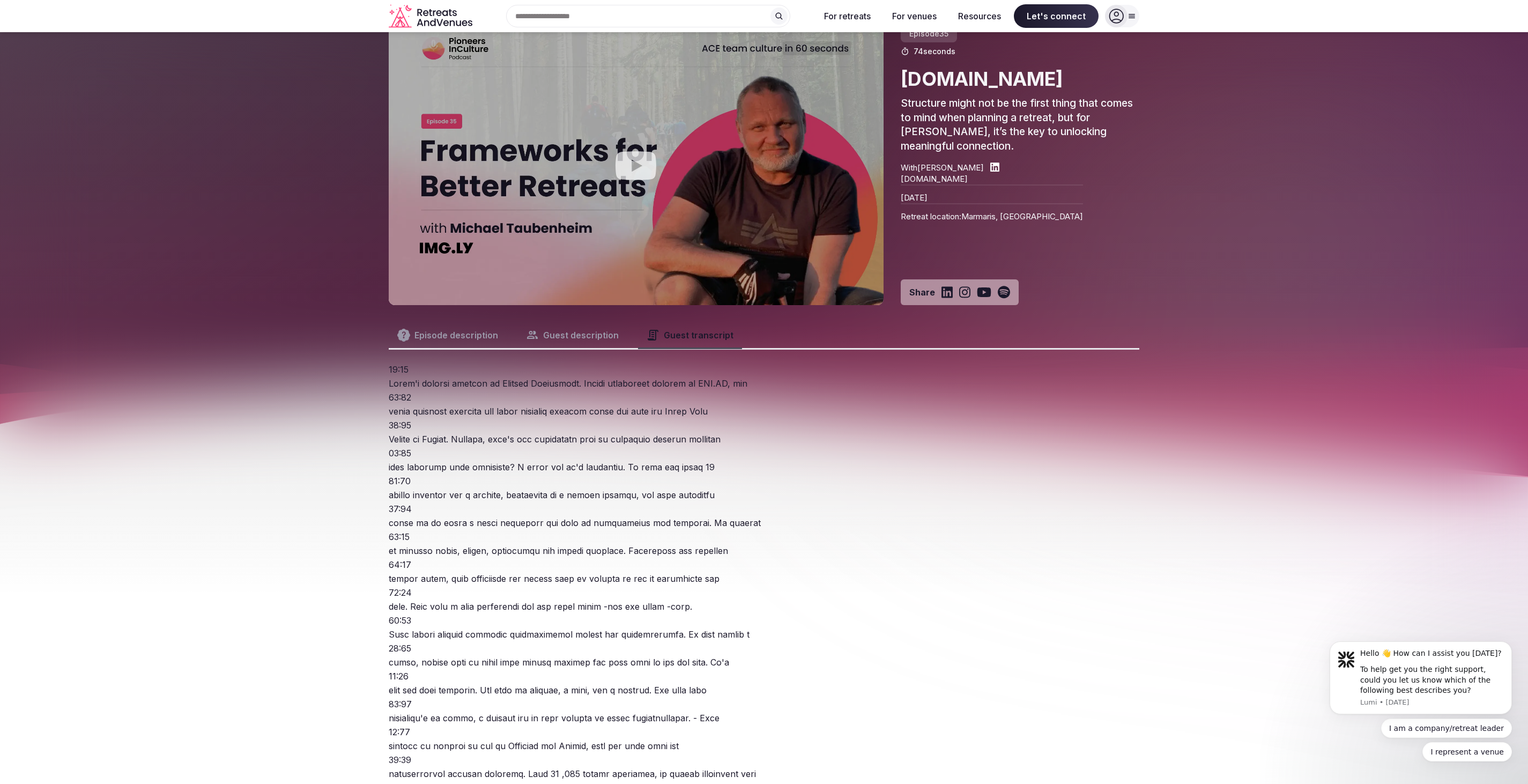
click at [447, 337] on button "Episode description" at bounding box center [447, 335] width 118 height 25
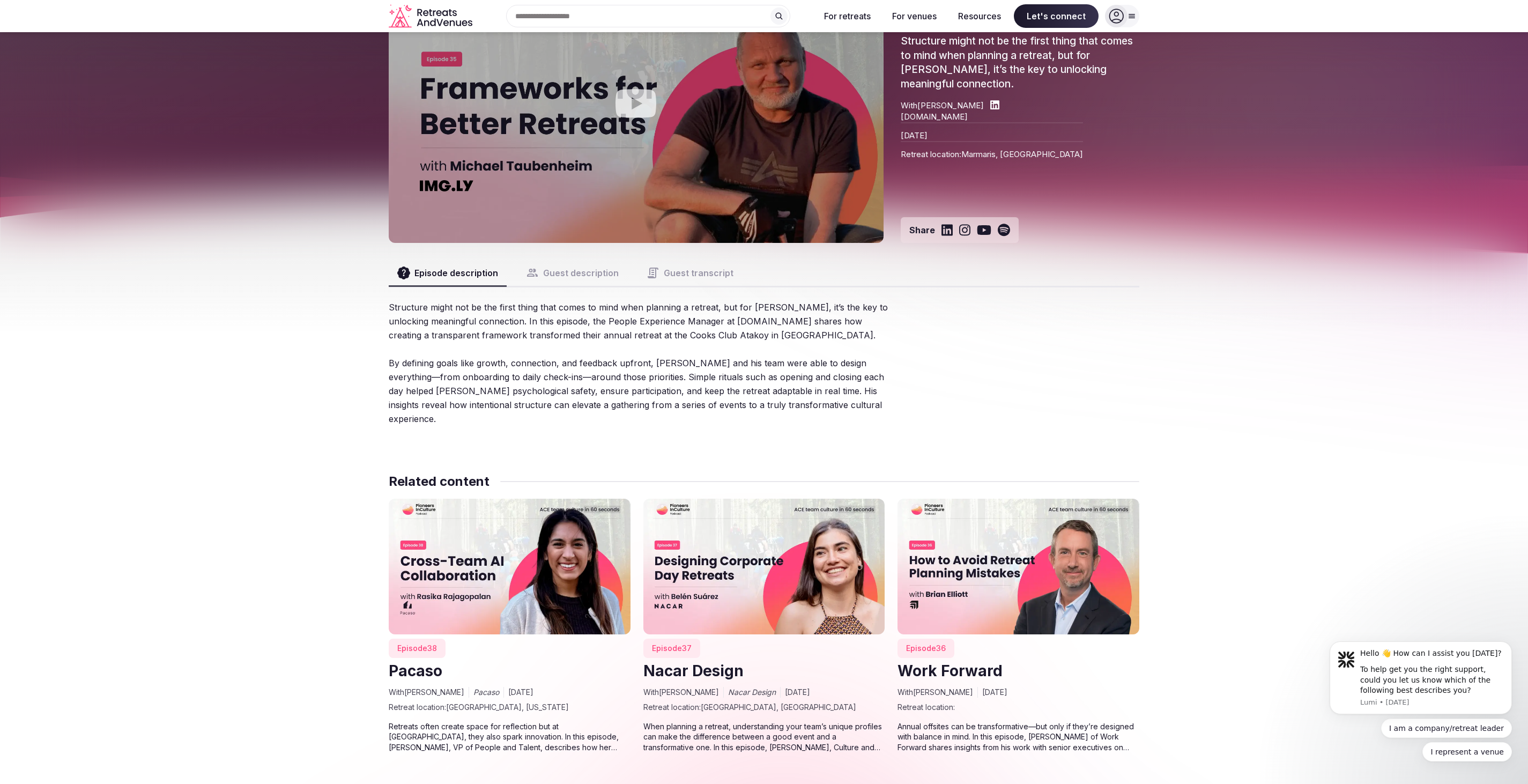
scroll to position [0, 0]
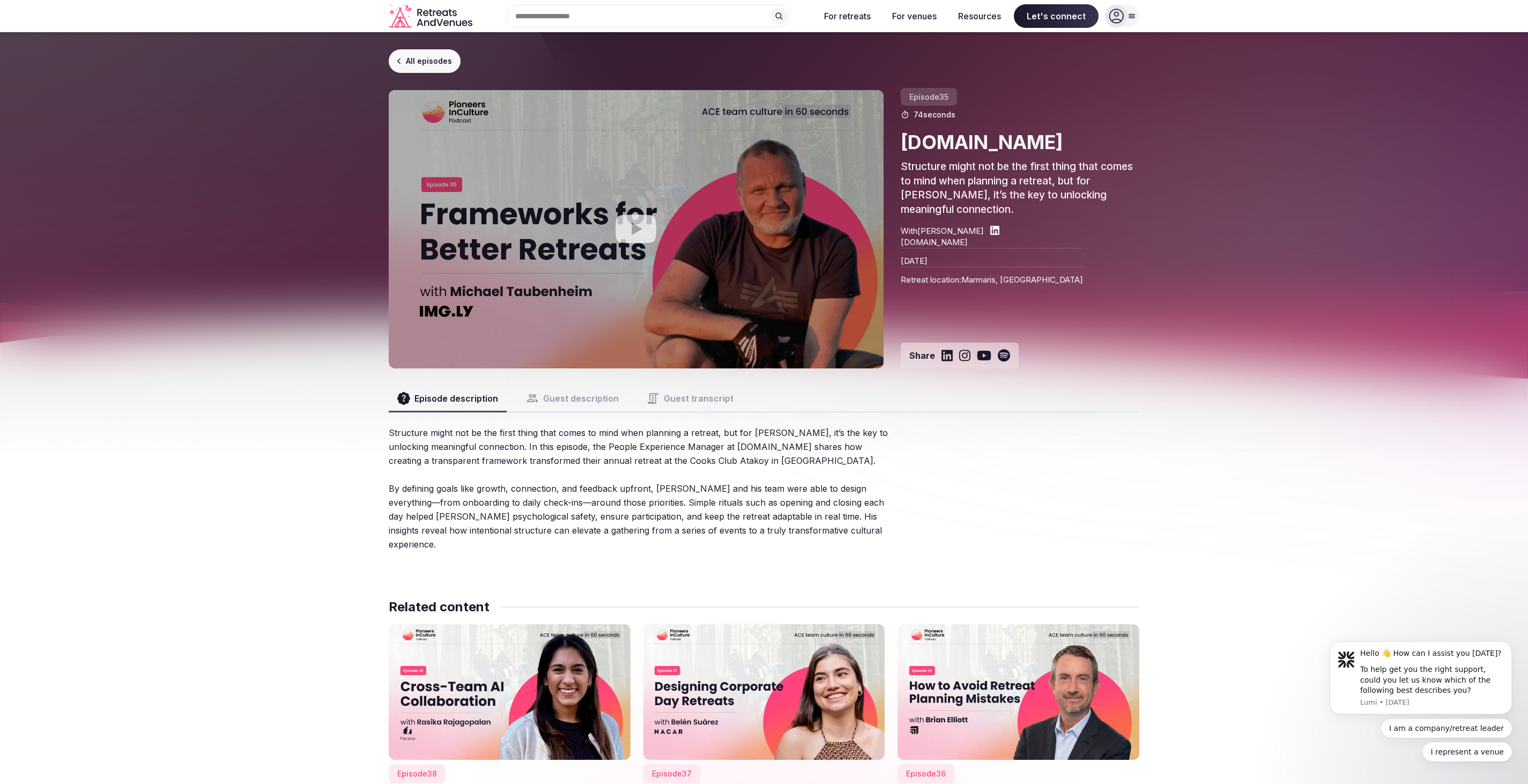
scroll to position [274, 0]
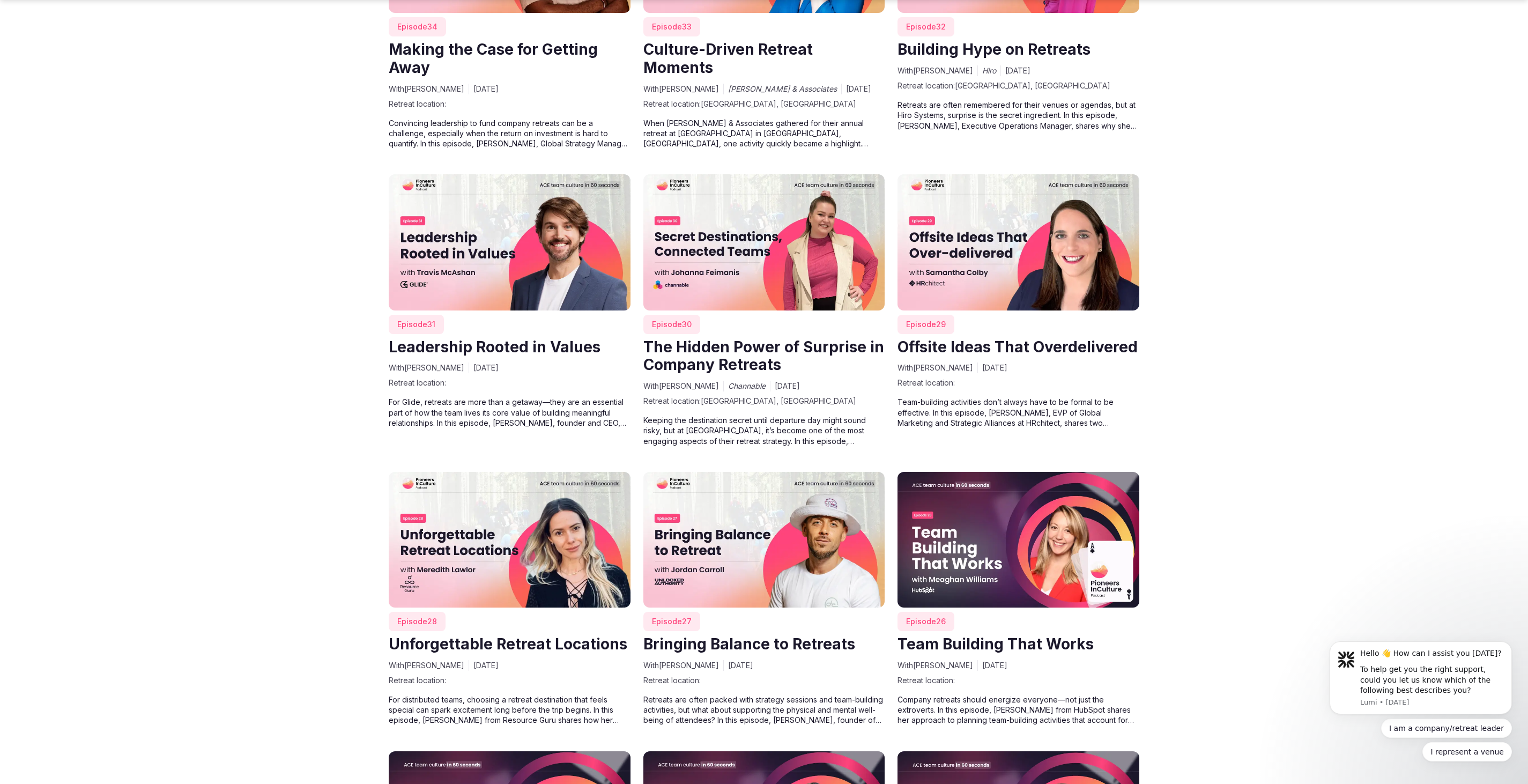
scroll to position [2017, 0]
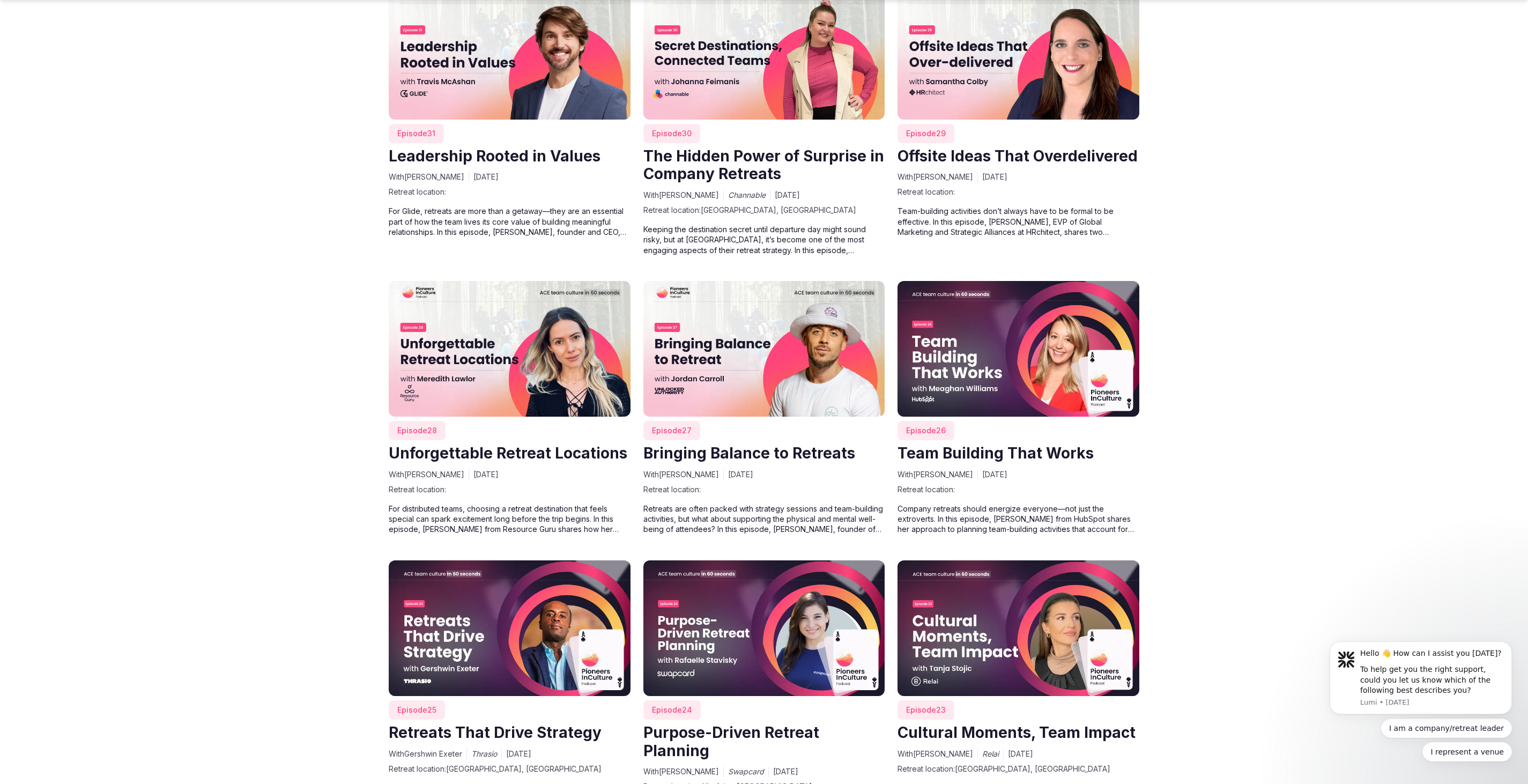
click at [761, 383] on img at bounding box center [764, 349] width 242 height 136
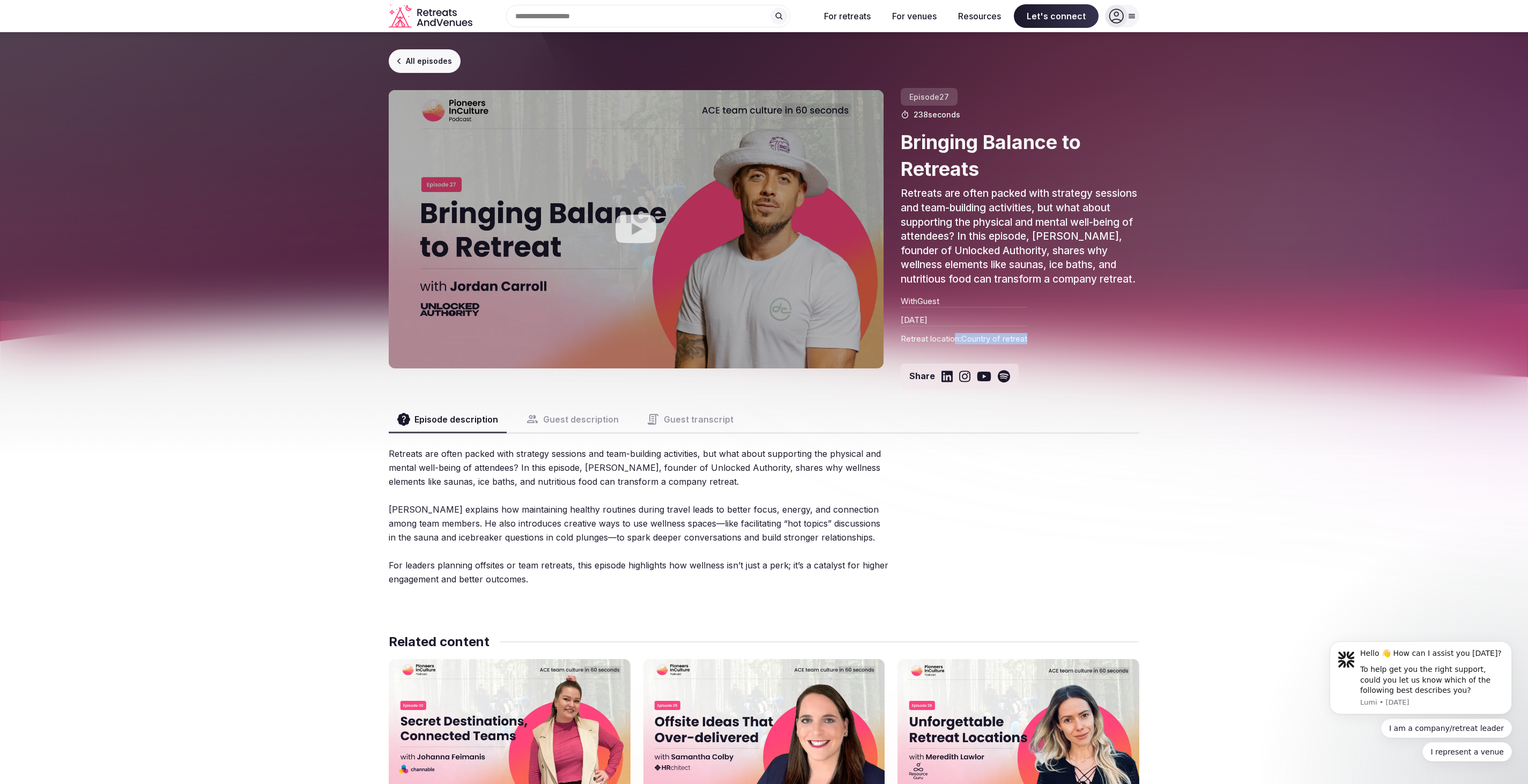
drag, startPoint x: 1041, startPoint y: 337, endPoint x: 958, endPoint y: 347, distance: 83.6
click at [958, 347] on div "Episode 27 238 seconds Bringing Balance to Retreats Retreats are often packed w…" at bounding box center [1020, 240] width 239 height 299
click at [579, 415] on button "Guest description" at bounding box center [572, 419] width 110 height 25
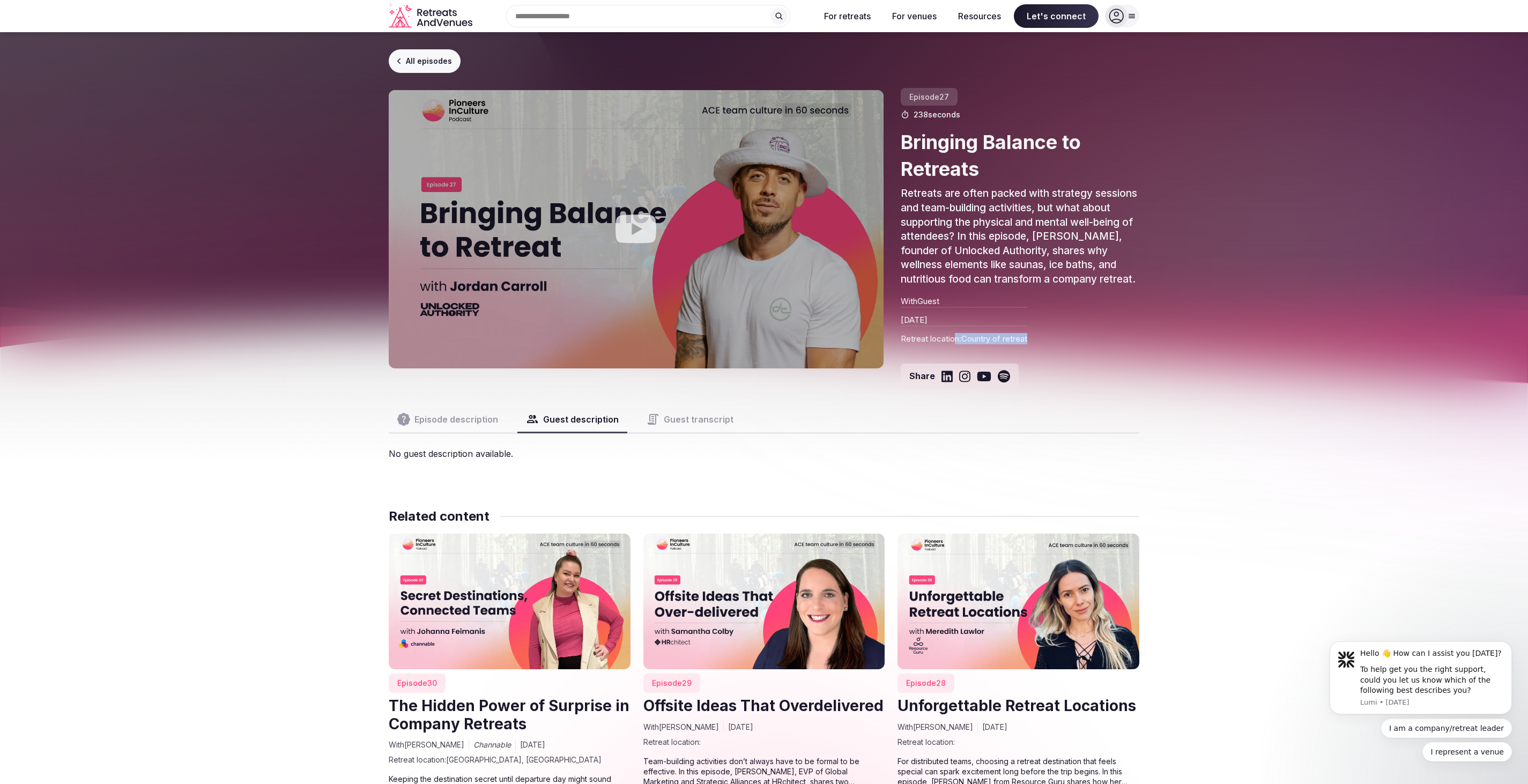
click at [481, 420] on button "Episode description" at bounding box center [447, 419] width 118 height 25
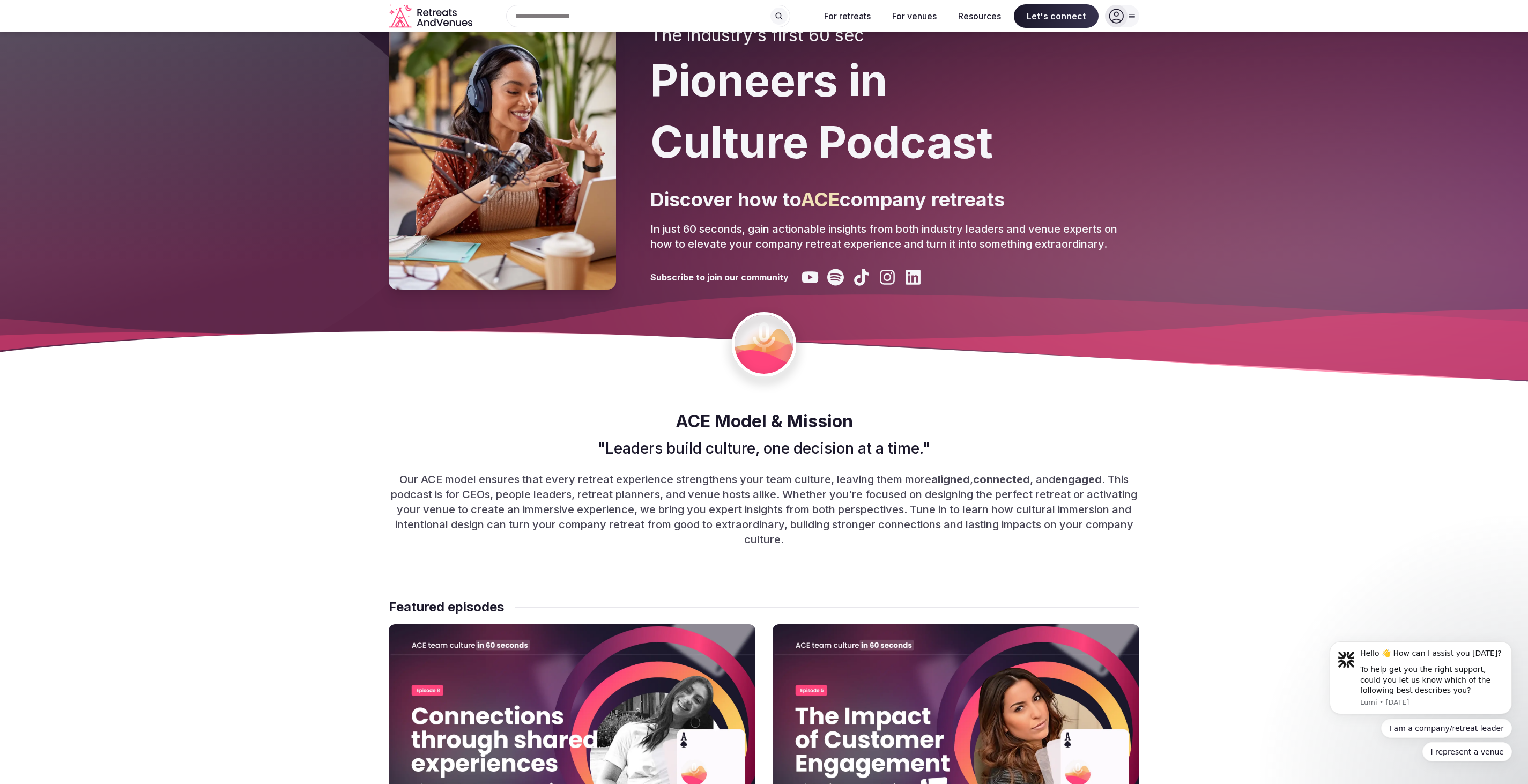
scroll to position [76, 0]
